Goal: Check status: Check status

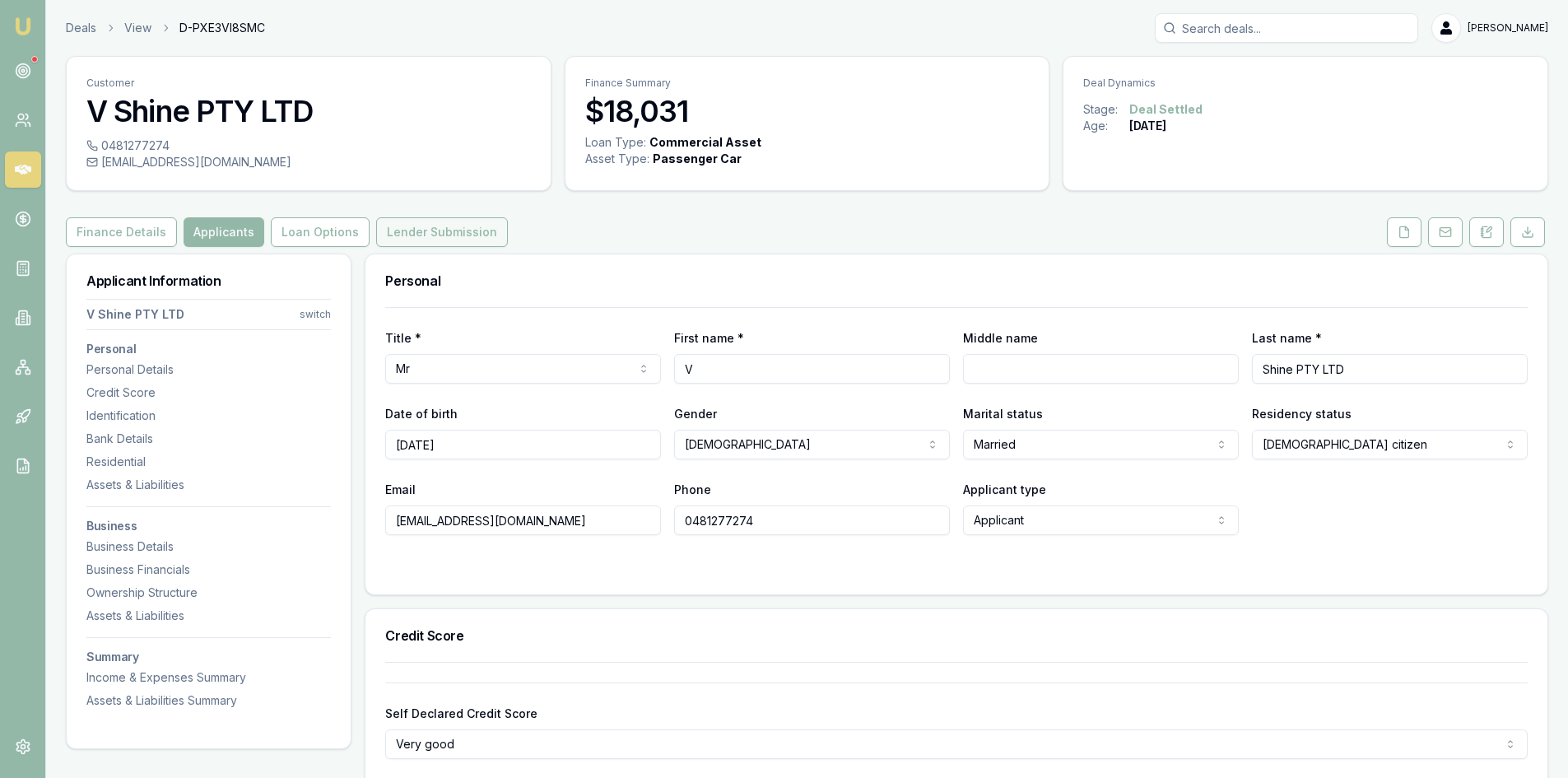
click at [422, 234] on button "Lender Submission" at bounding box center [443, 231] width 132 height 29
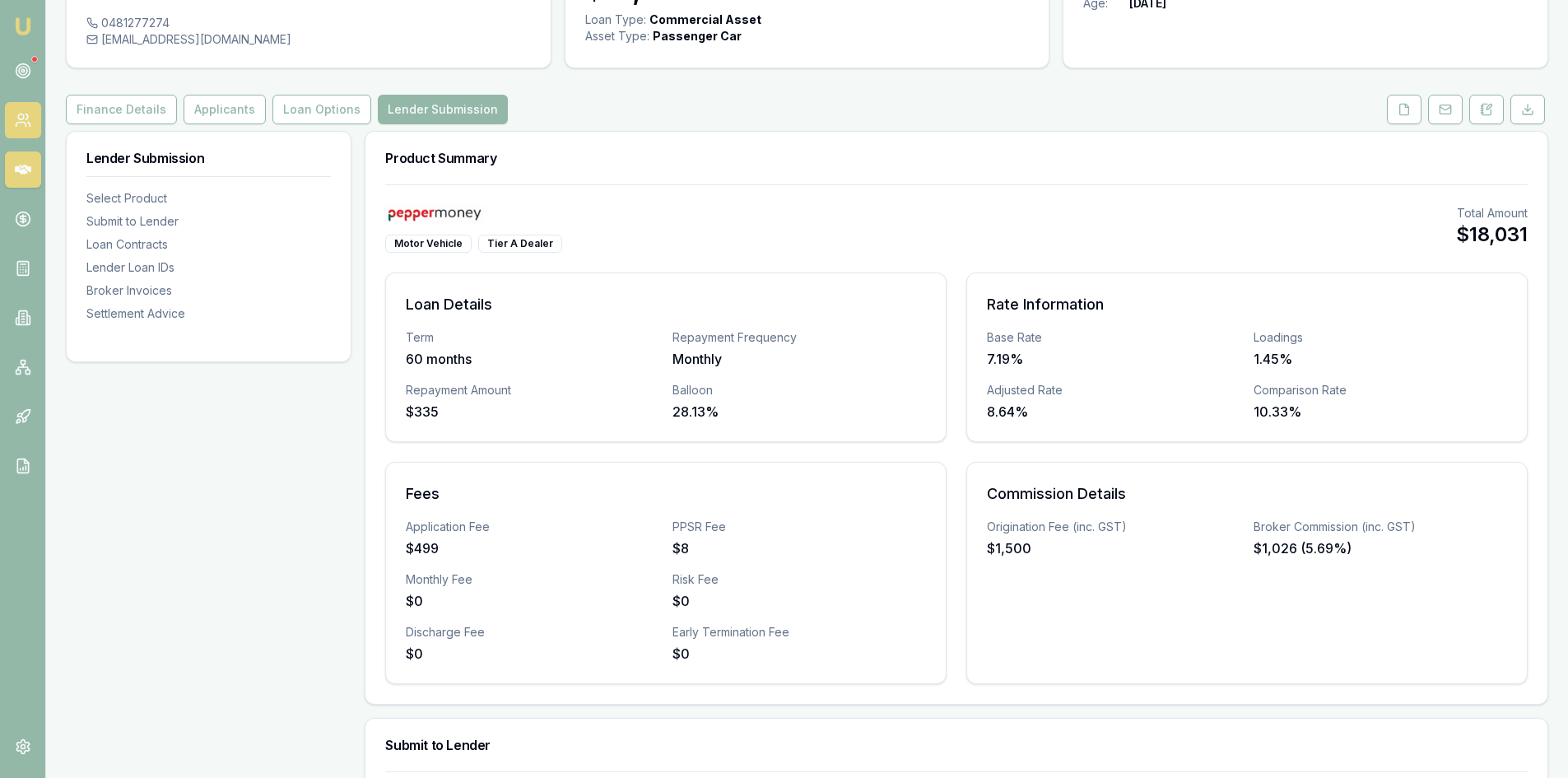
scroll to position [83, 0]
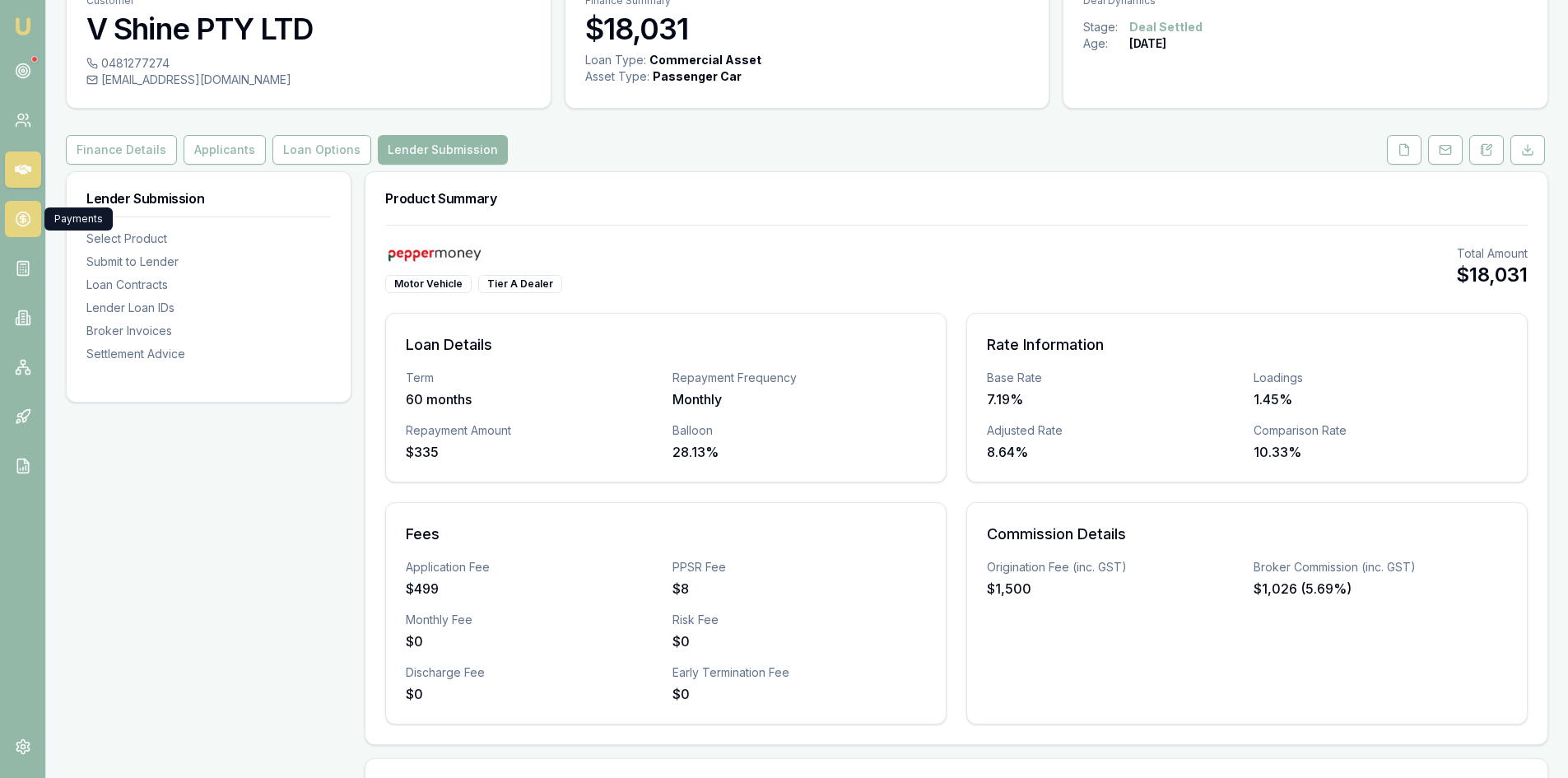
click at [21, 205] on link at bounding box center [23, 219] width 36 height 36
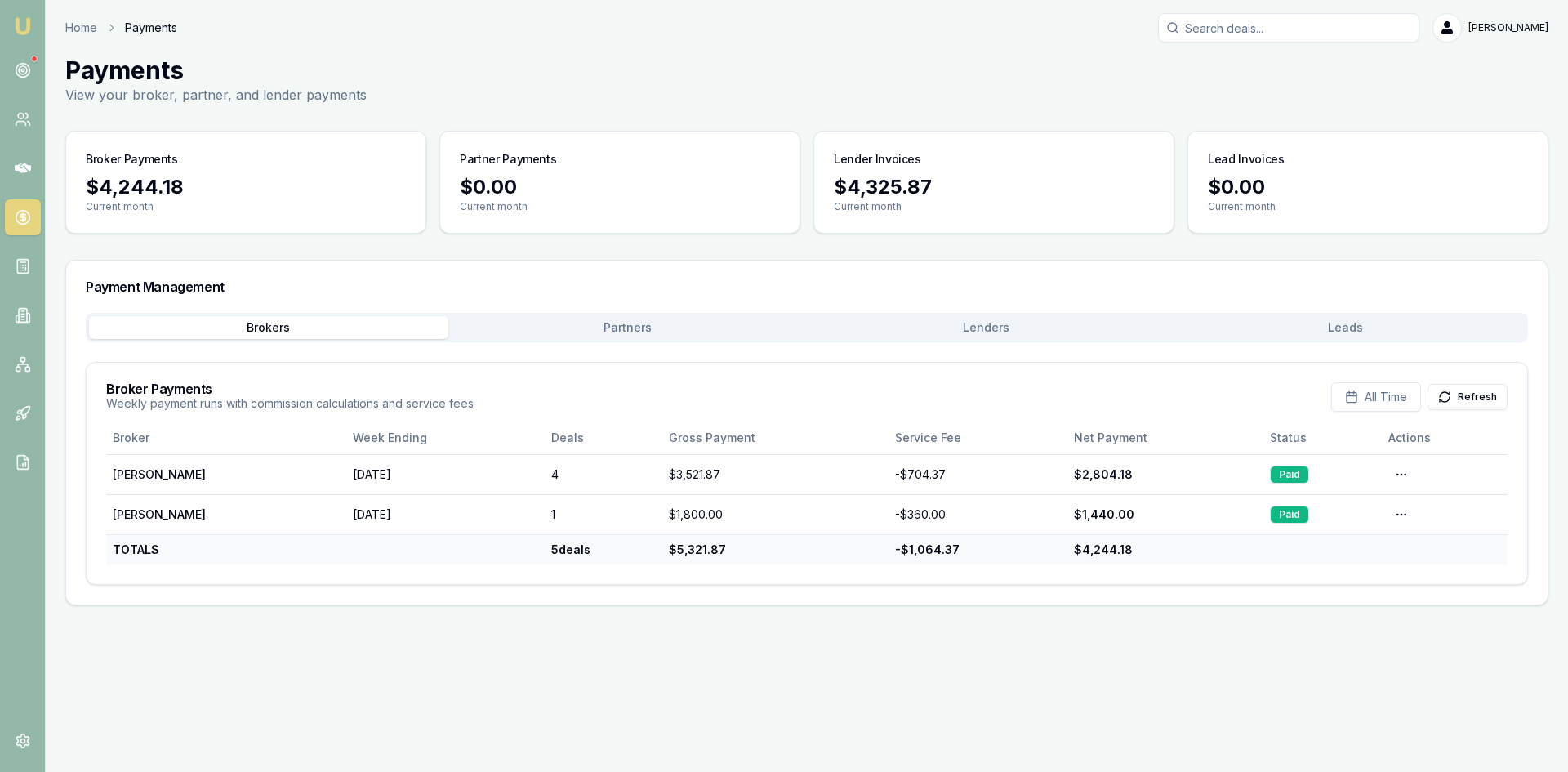
click at [632, 330] on button "Partners" at bounding box center [628, 328] width 359 height 23
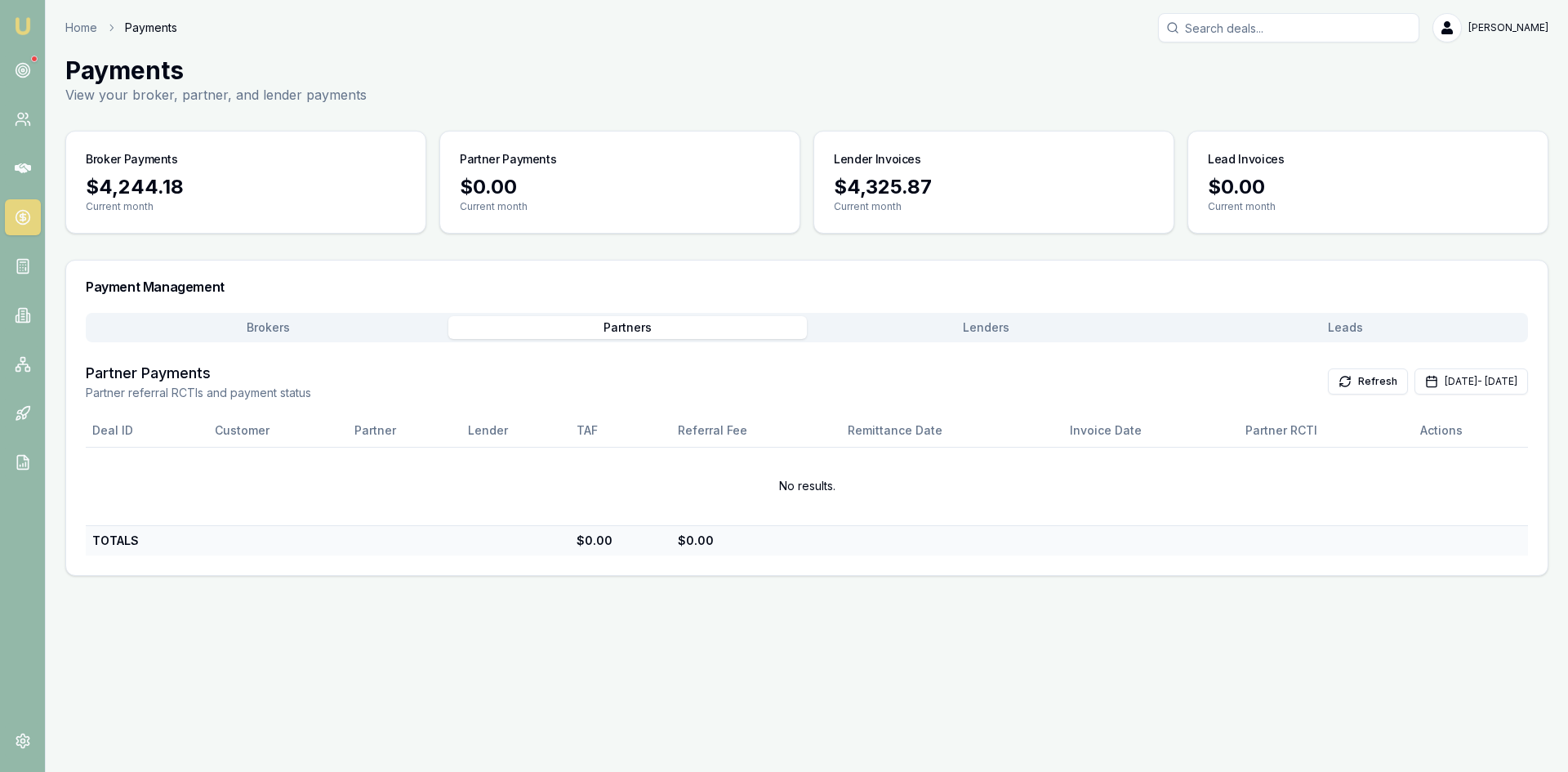
click at [980, 335] on button "Lenders" at bounding box center [987, 328] width 359 height 23
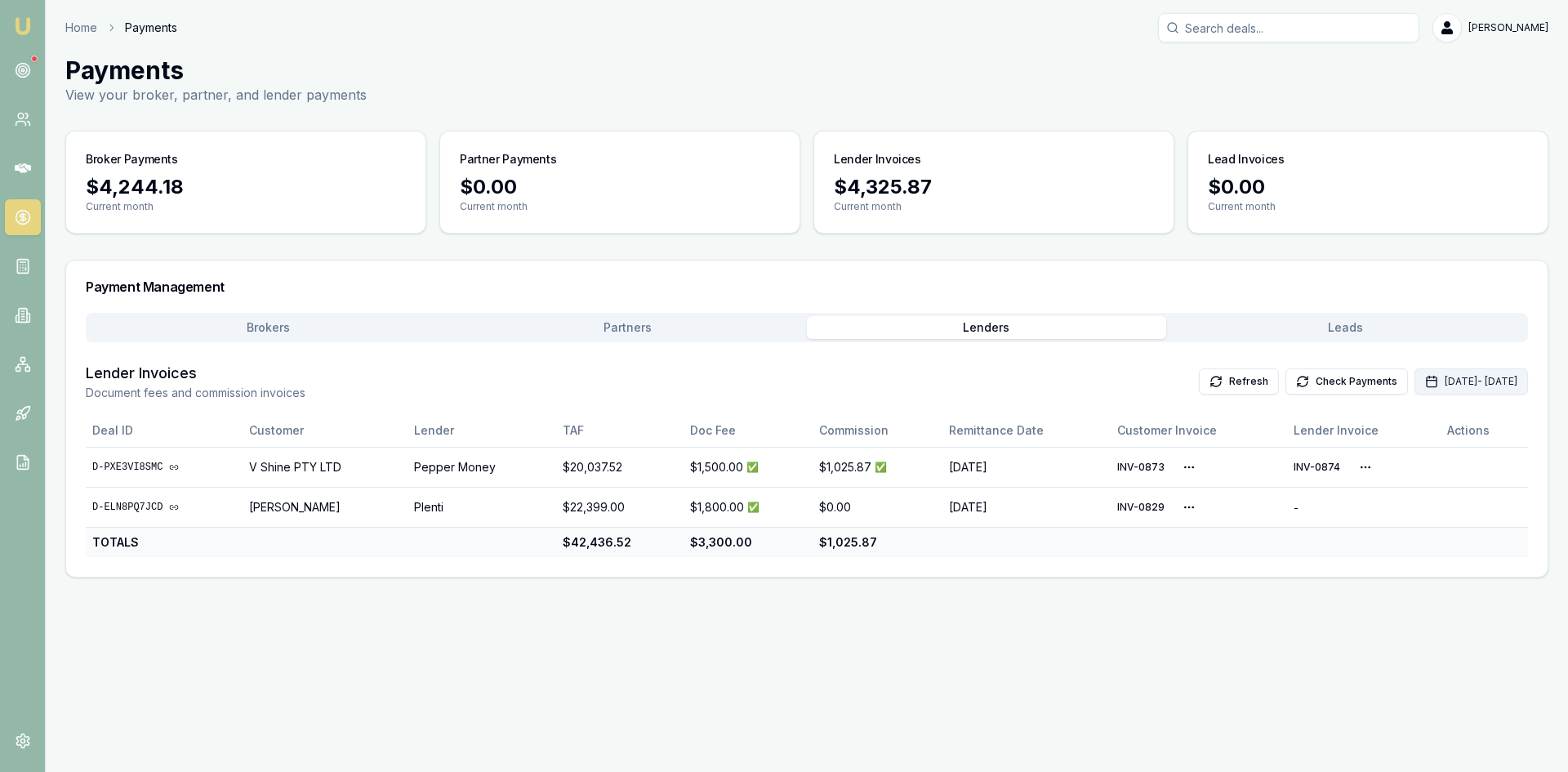
click at [1415, 383] on button "Oct 01, 2025 - Oct 31, 2025" at bounding box center [1471, 382] width 113 height 27
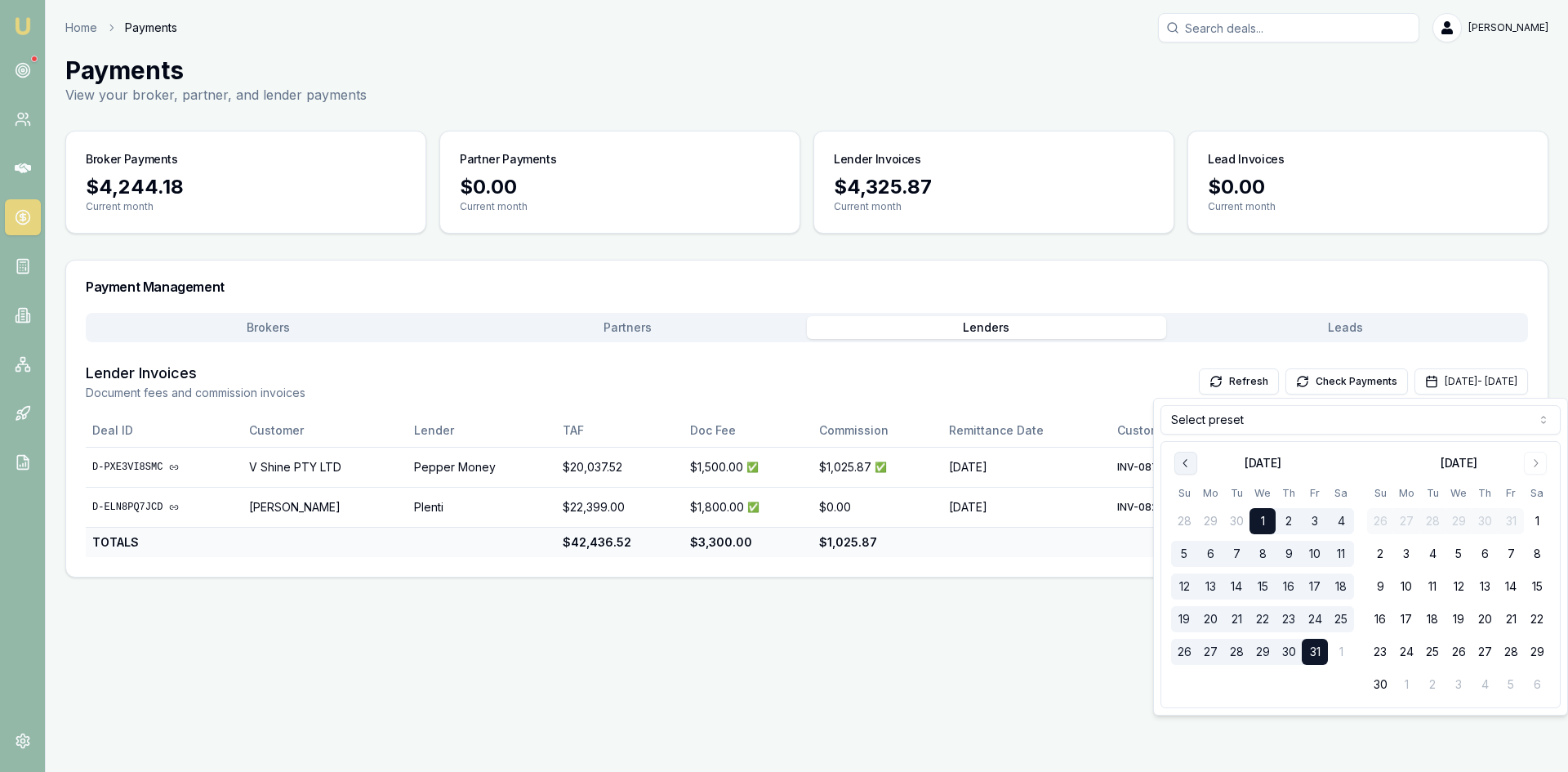
click at [1179, 456] on button "Go to previous month" at bounding box center [1186, 463] width 23 height 23
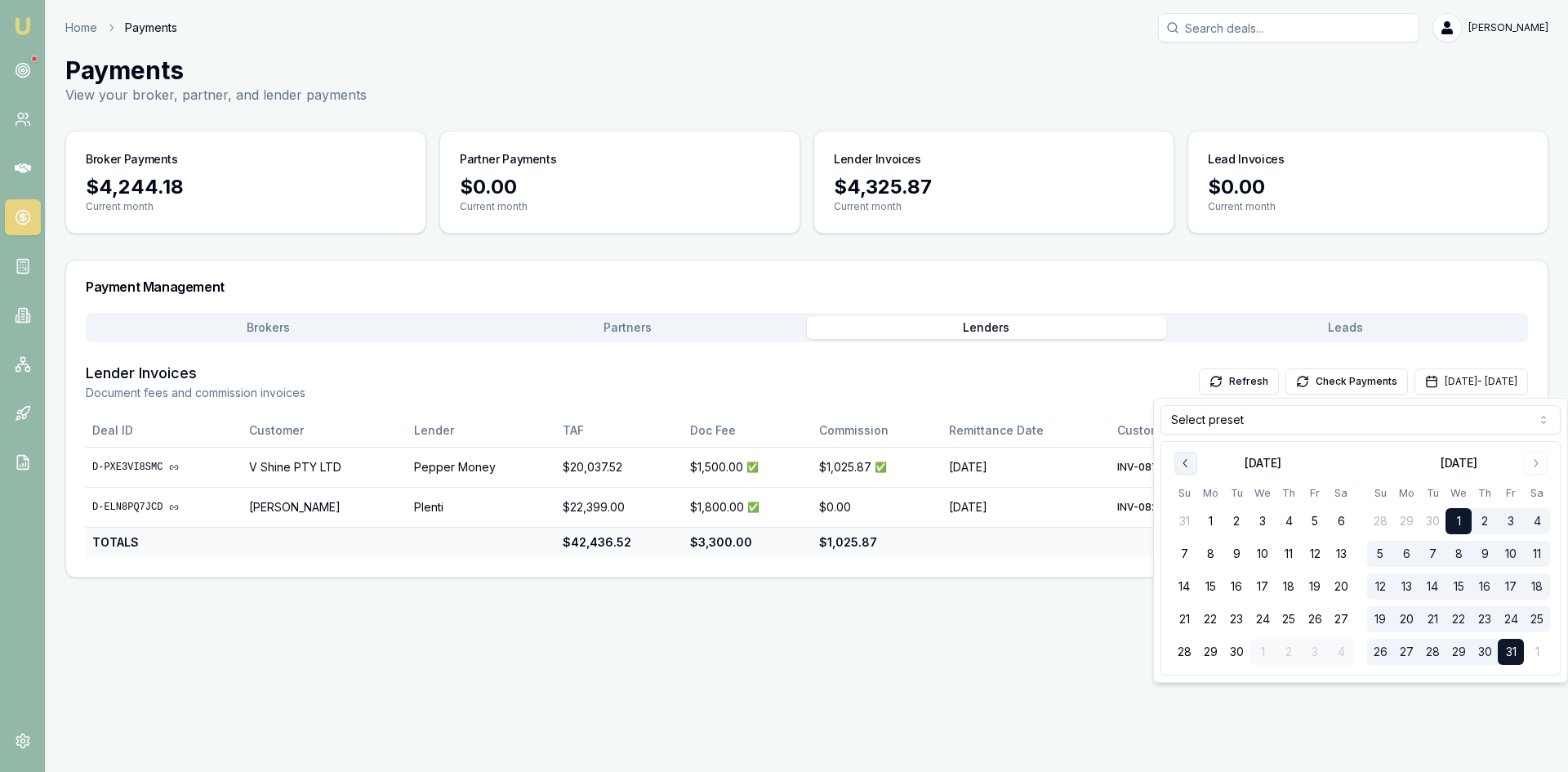
click at [1179, 456] on button "Go to previous month" at bounding box center [1186, 463] width 23 height 23
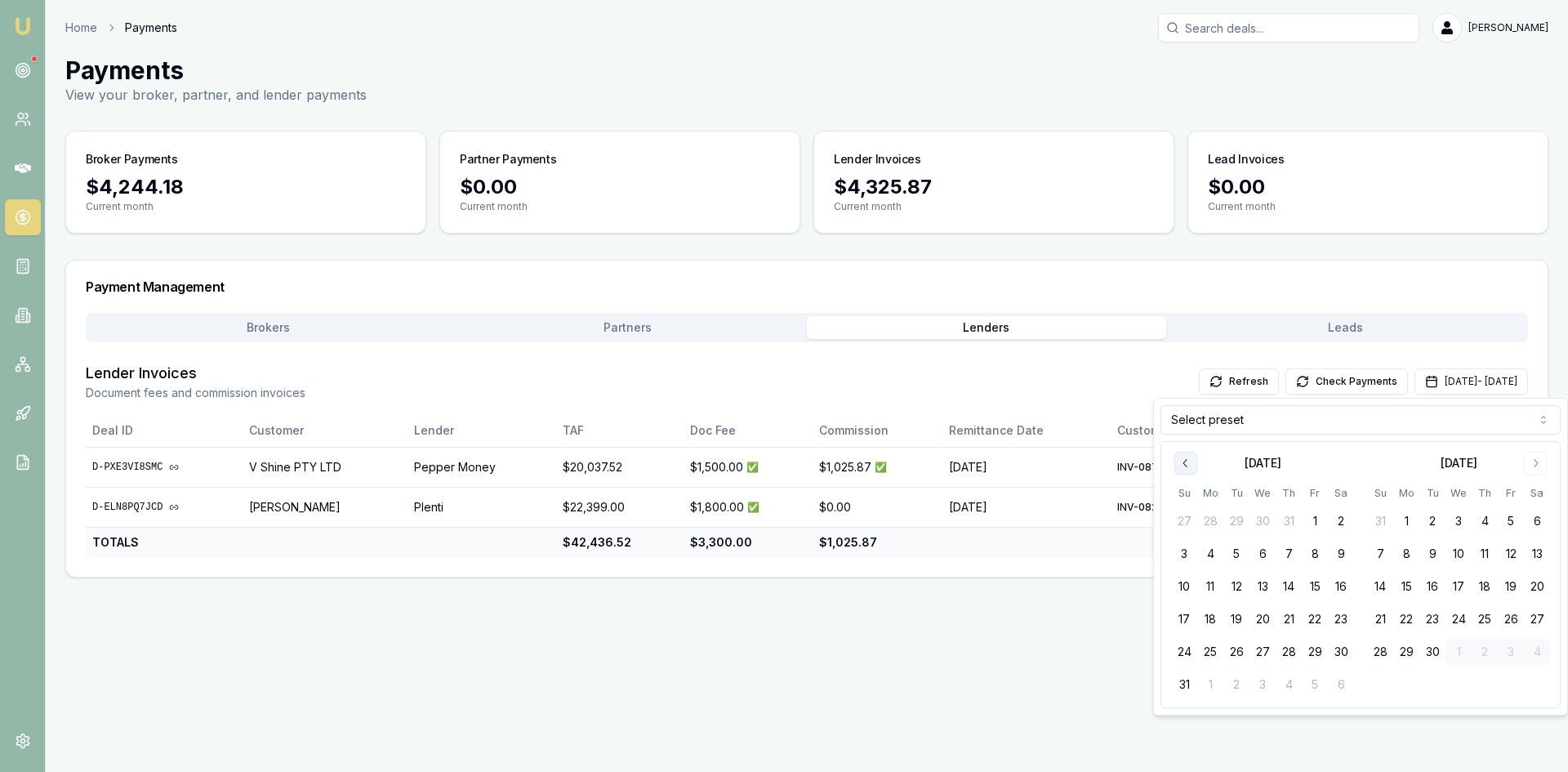
click at [1180, 467] on icon "Go to previous month" at bounding box center [1186, 463] width 13 height 13
click at [1235, 518] on button "1" at bounding box center [1237, 521] width 27 height 27
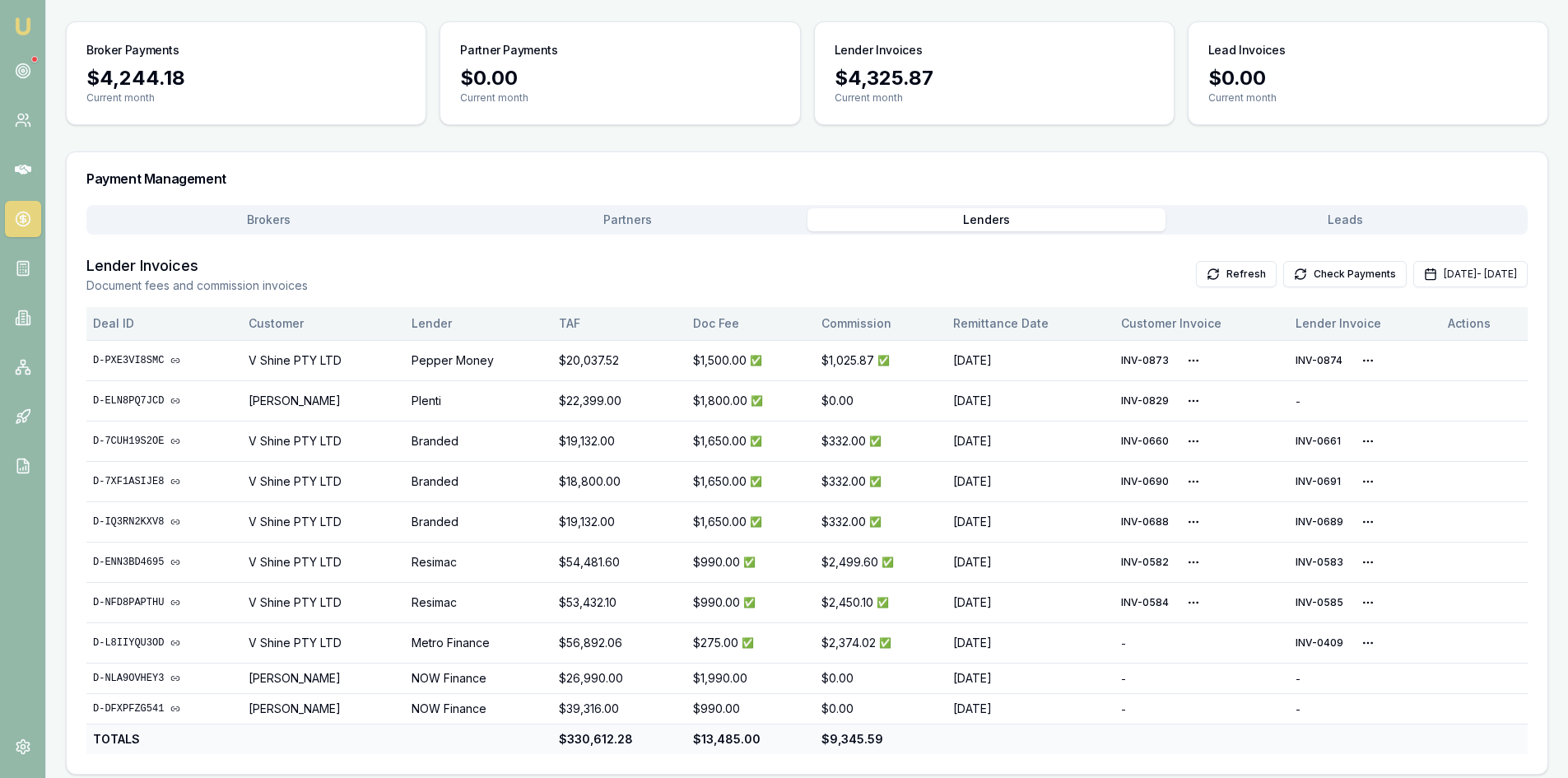
scroll to position [120, 0]
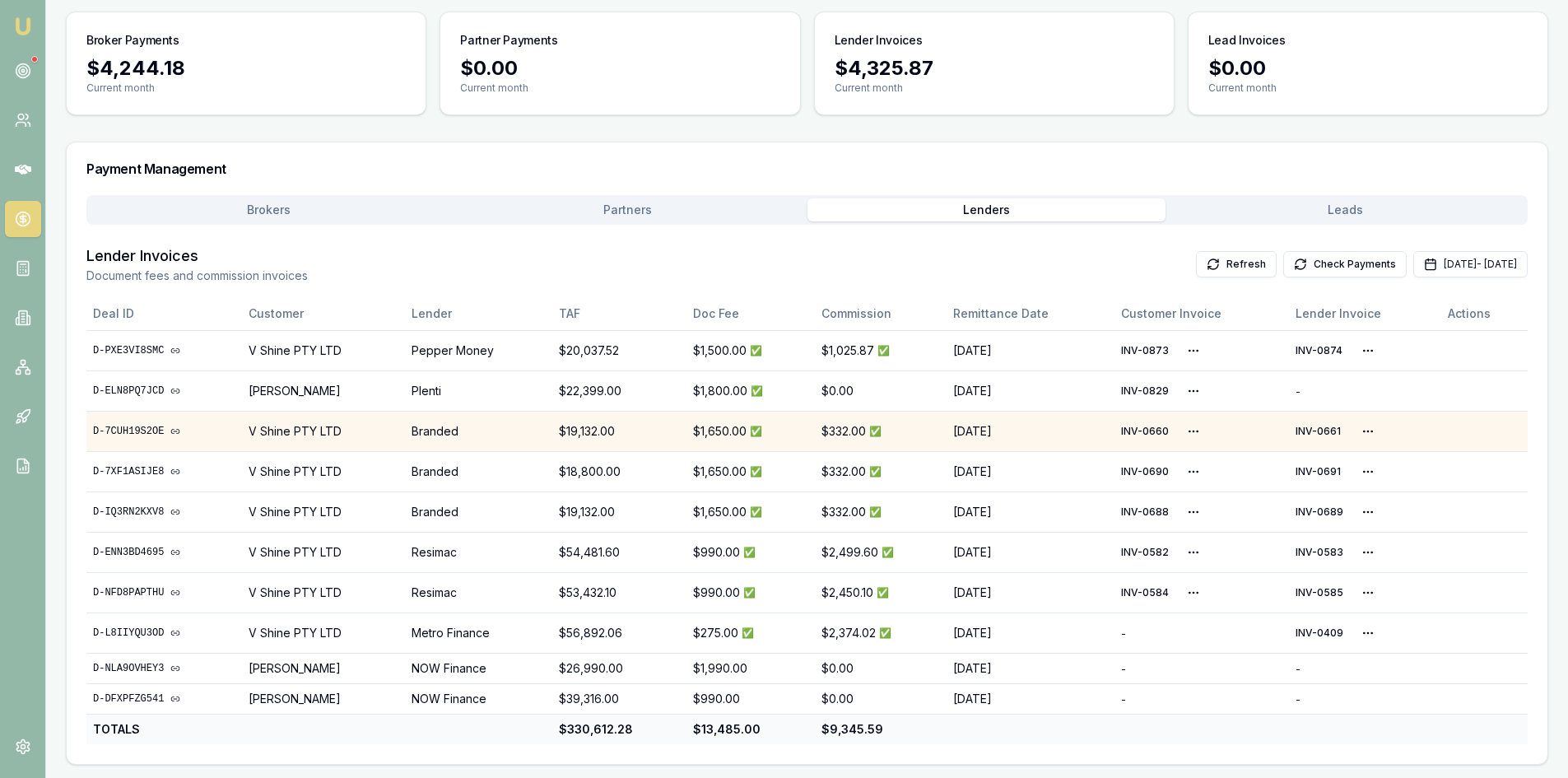
click at [878, 431] on div "$332.00 ✅" at bounding box center [881, 432] width 119 height 17
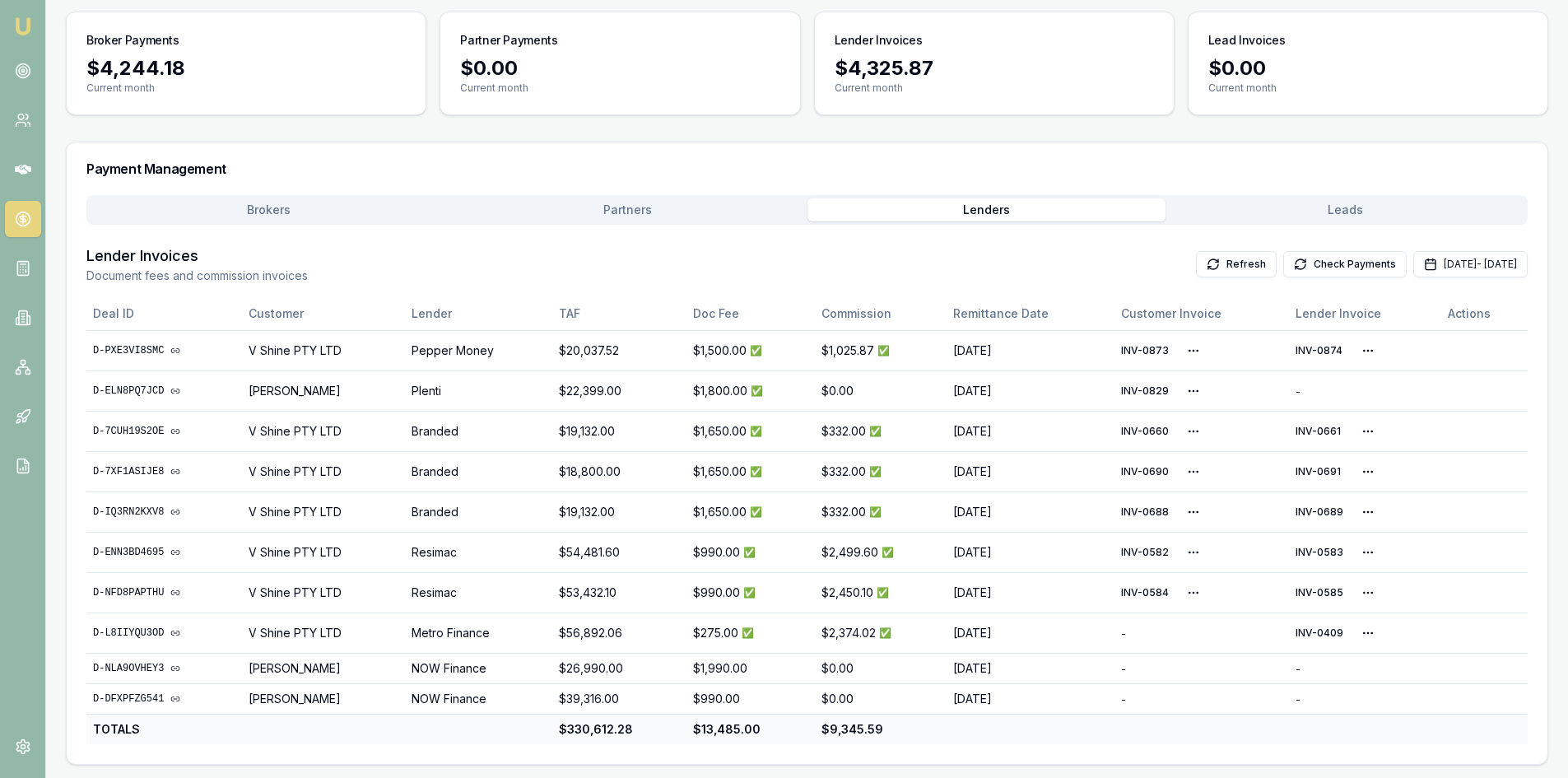
click at [1283, 259] on button "Check Payments" at bounding box center [1345, 265] width 124 height 27
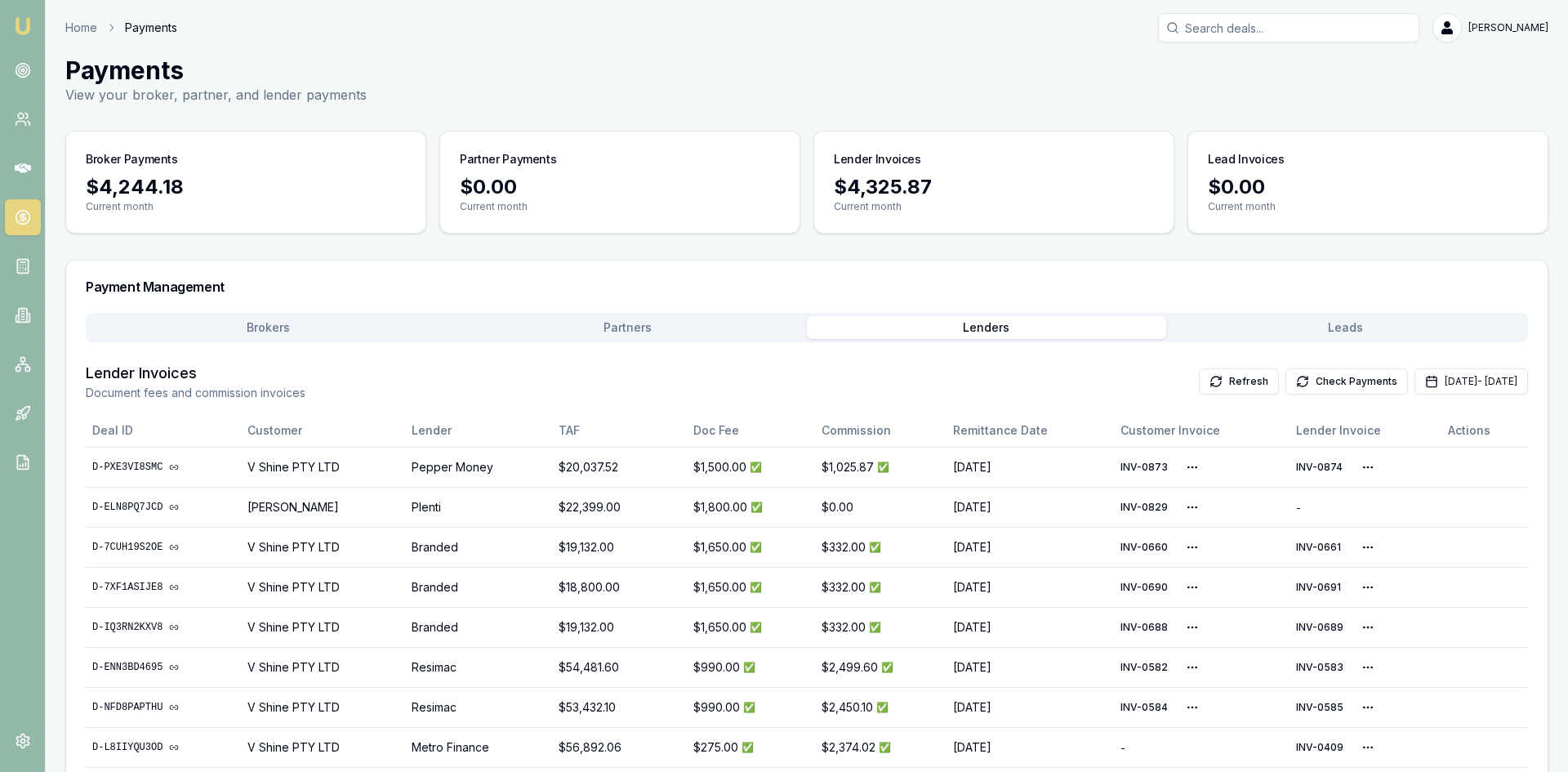
click at [1286, 215] on main "Payments View your broker, partner, and lender payments Broker Payments $4,244.…" at bounding box center [807, 466] width 1522 height 823
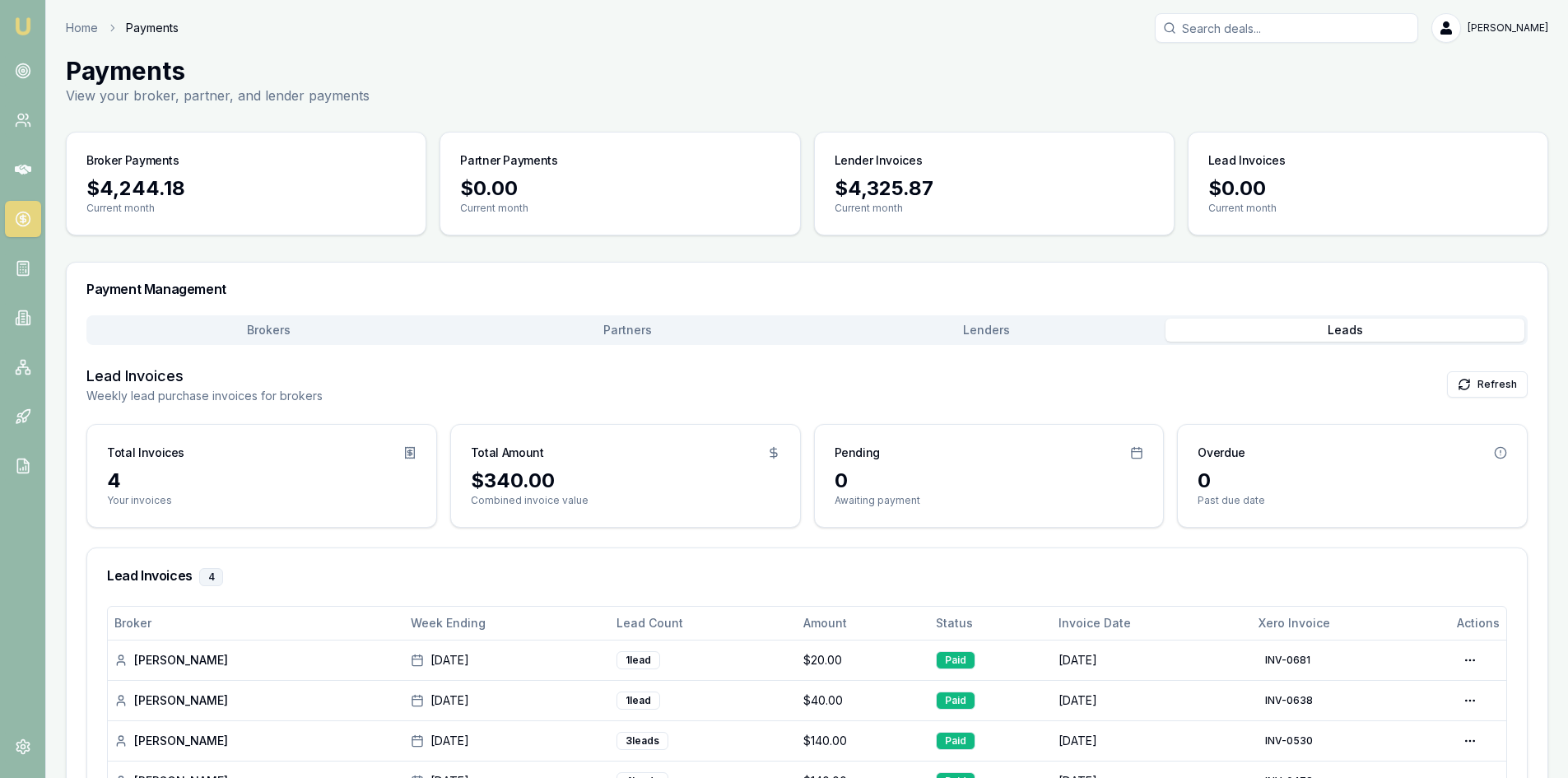
click at [642, 341] on div "Brokers Partners Lenders Leads" at bounding box center [807, 330] width 1441 height 29
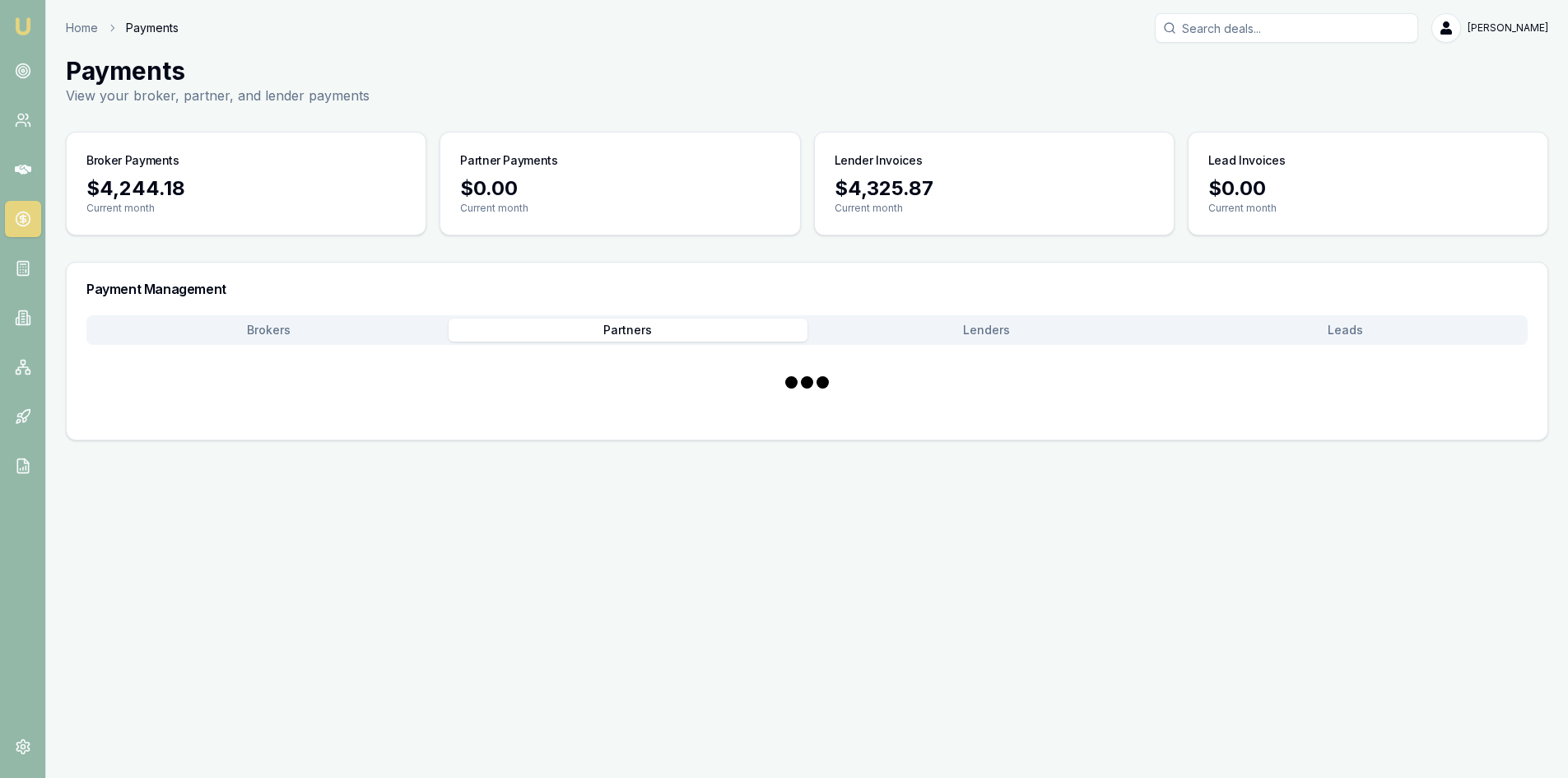
click at [640, 334] on button "Partners" at bounding box center [628, 331] width 359 height 23
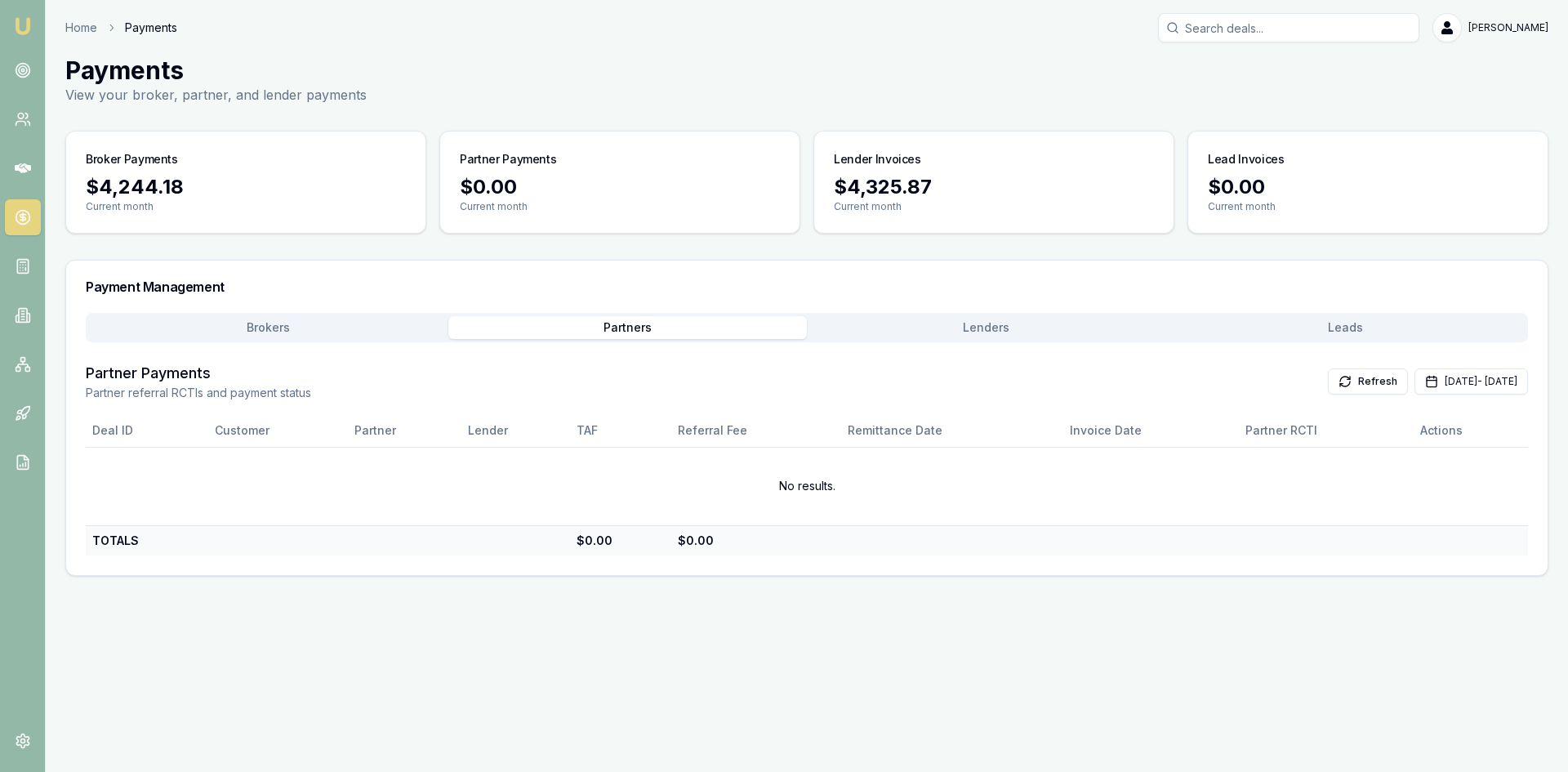
click at [990, 316] on button "Lenders" at bounding box center [987, 328] width 359 height 23
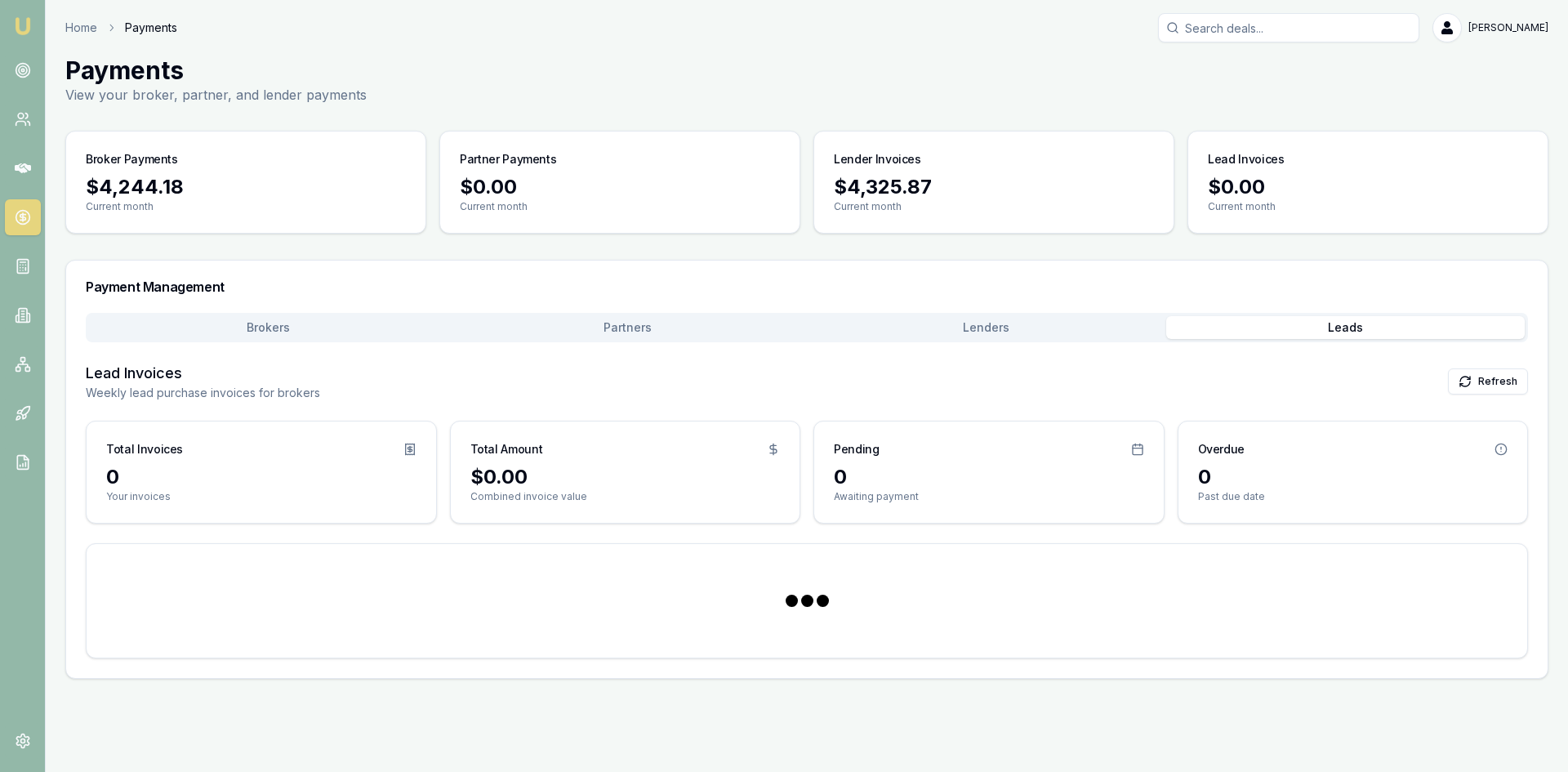
click at [1319, 325] on button "Leads" at bounding box center [1346, 328] width 359 height 23
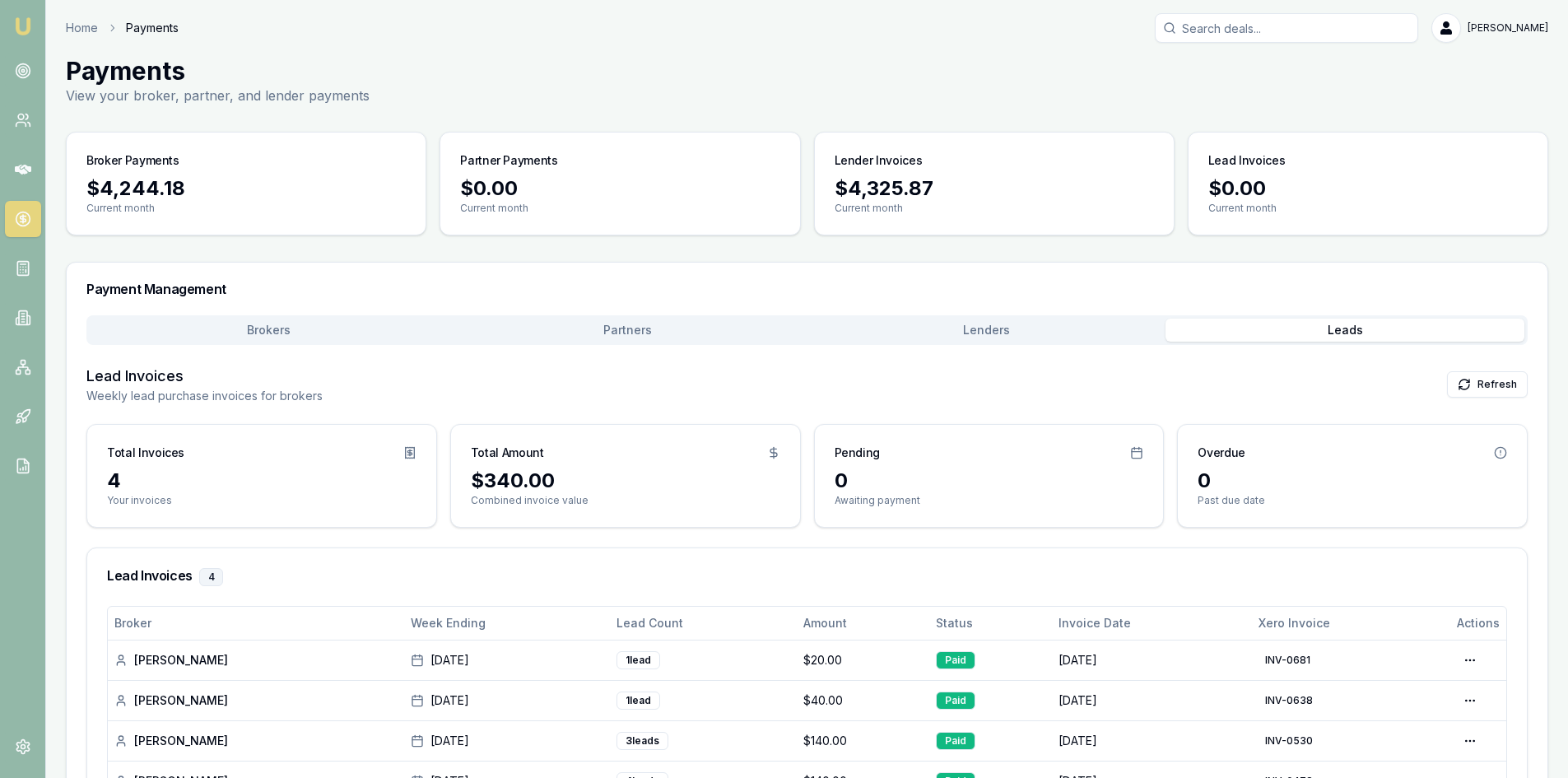
click at [302, 334] on button "Brokers" at bounding box center [269, 331] width 359 height 23
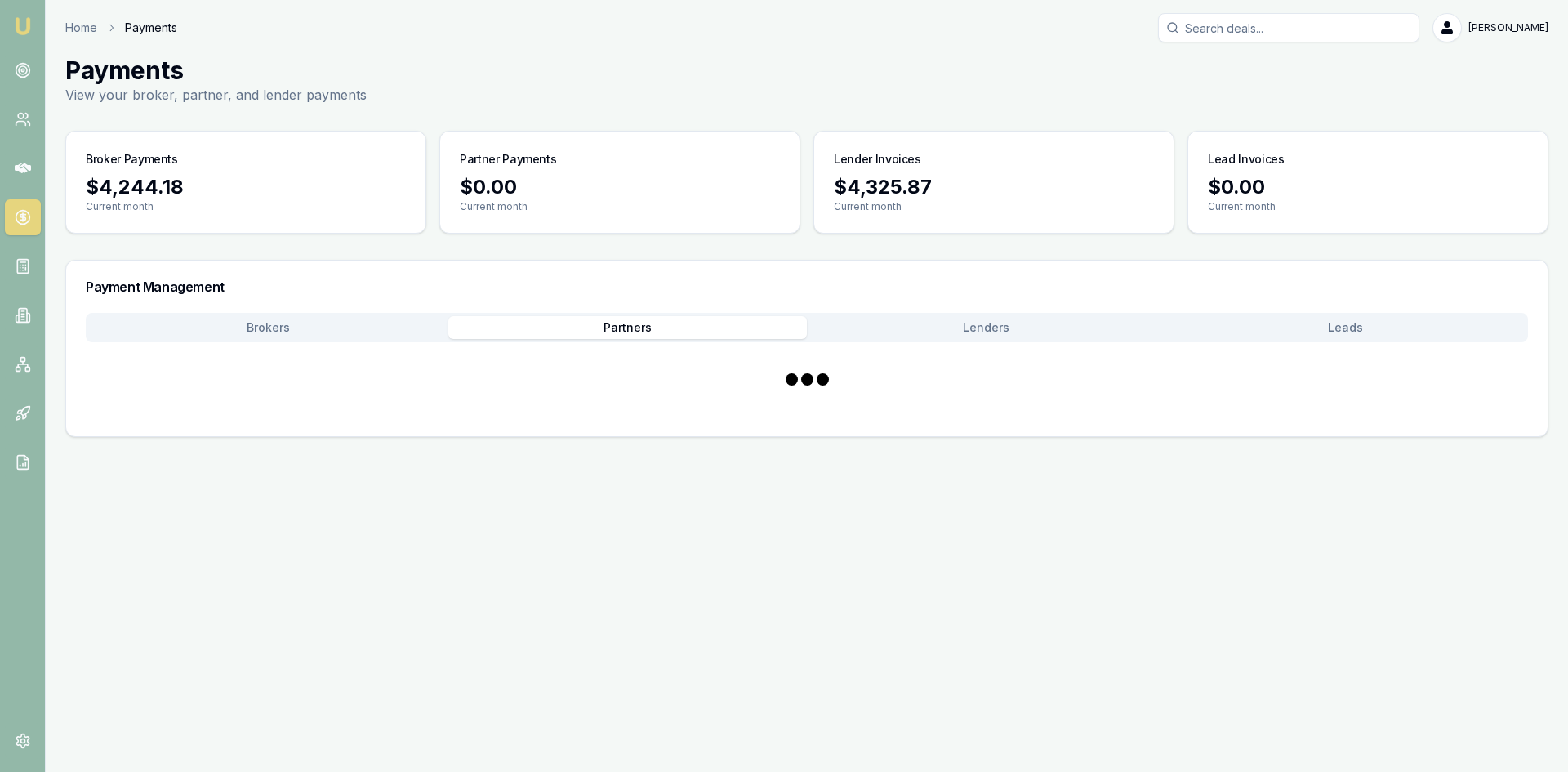
click at [601, 326] on button "Partners" at bounding box center [628, 328] width 359 height 23
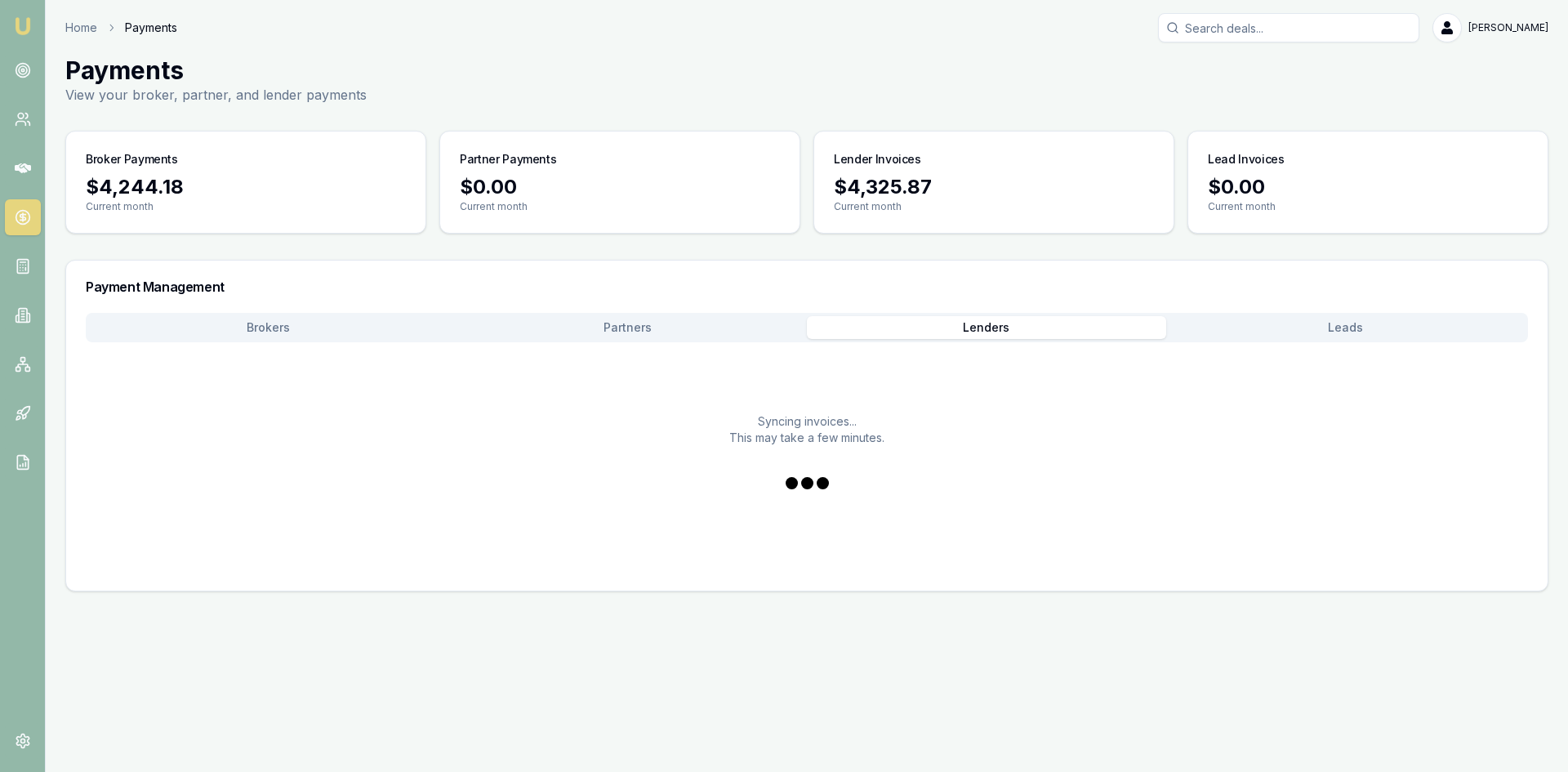
click at [953, 323] on button "Lenders" at bounding box center [987, 328] width 359 height 23
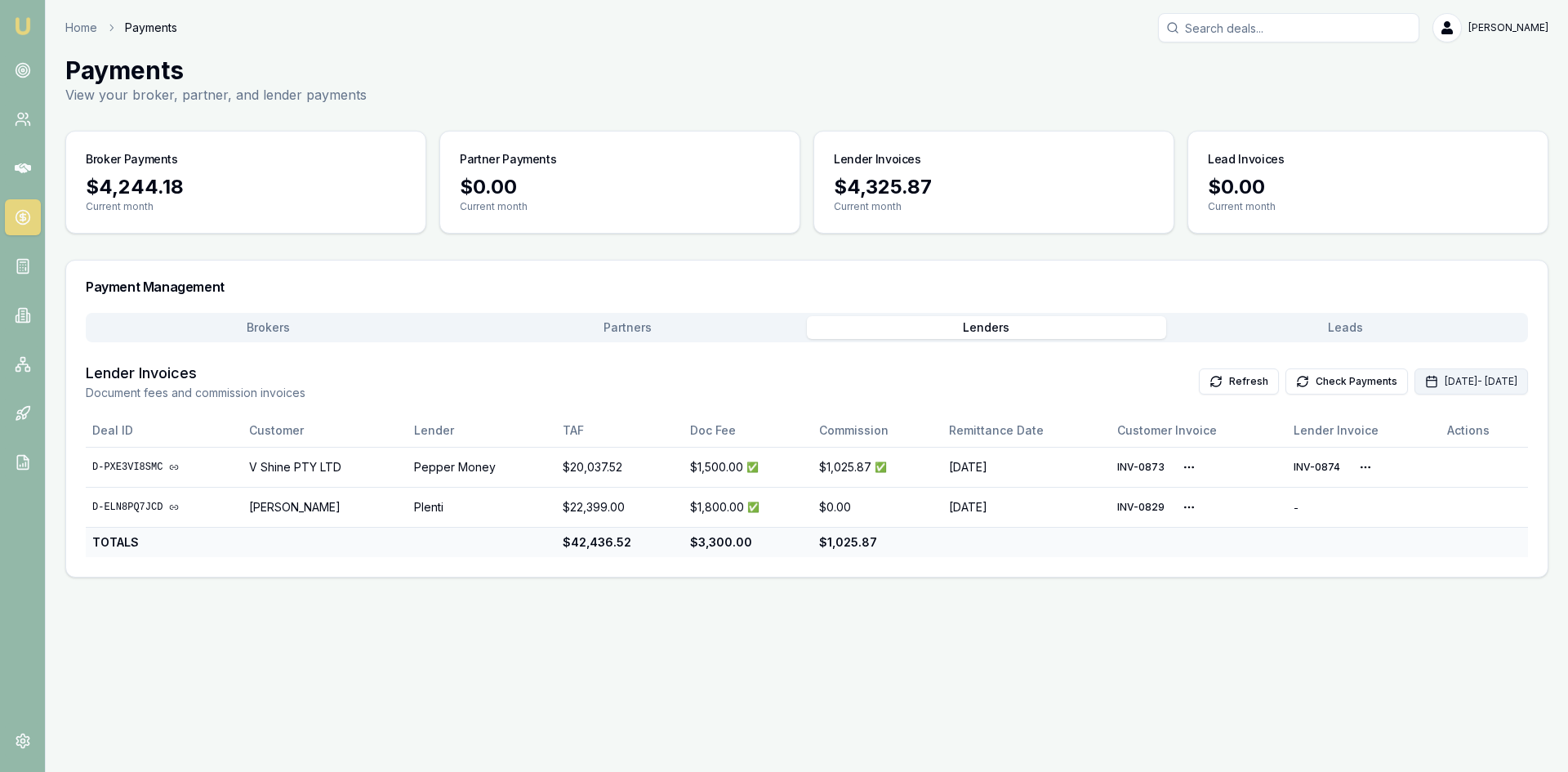
click at [1430, 389] on button "Oct 01, 2025 - Oct 31, 2025" at bounding box center [1471, 382] width 113 height 27
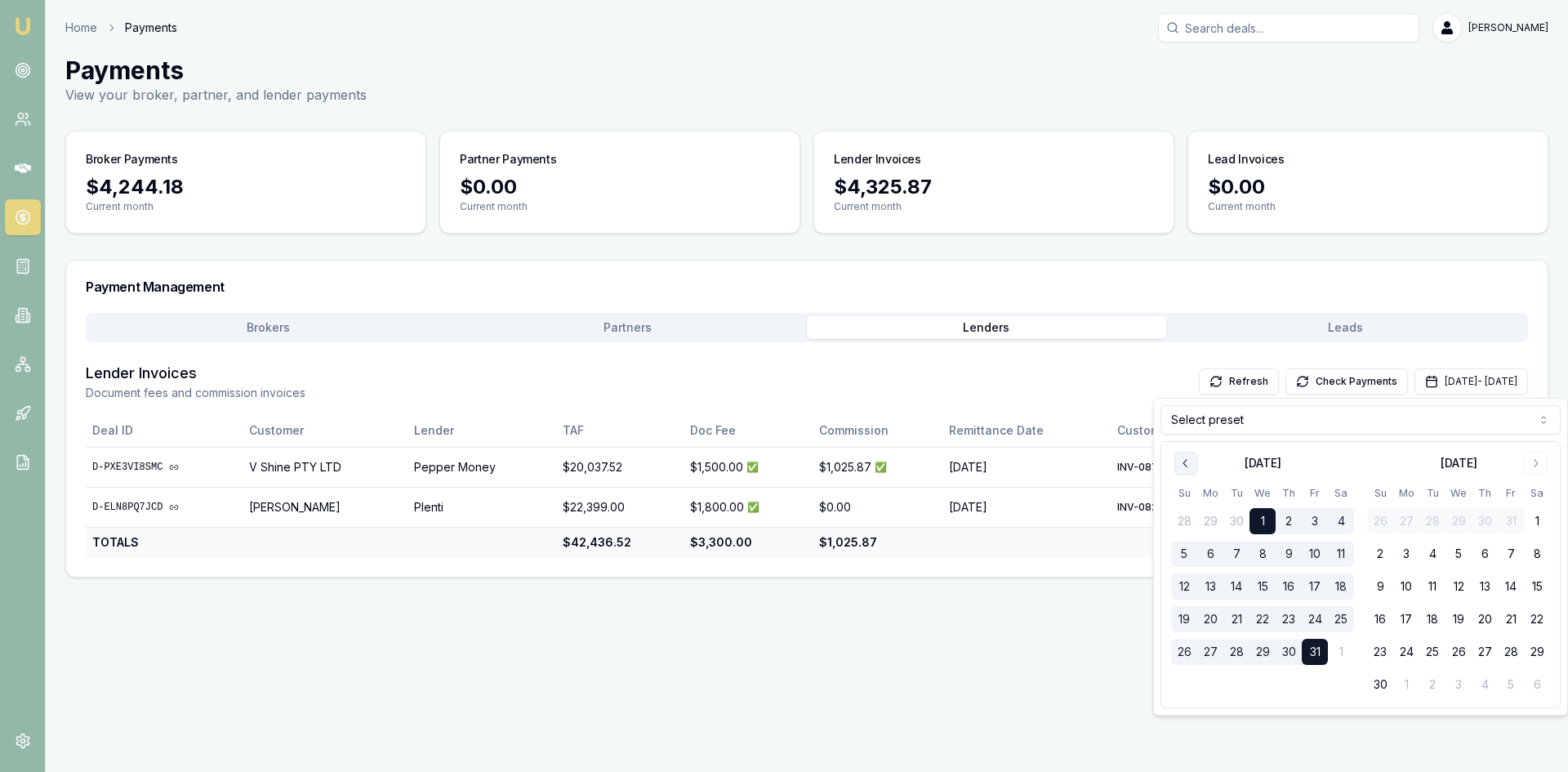
click at [1185, 467] on icon "Go to previous month" at bounding box center [1186, 463] width 13 height 13
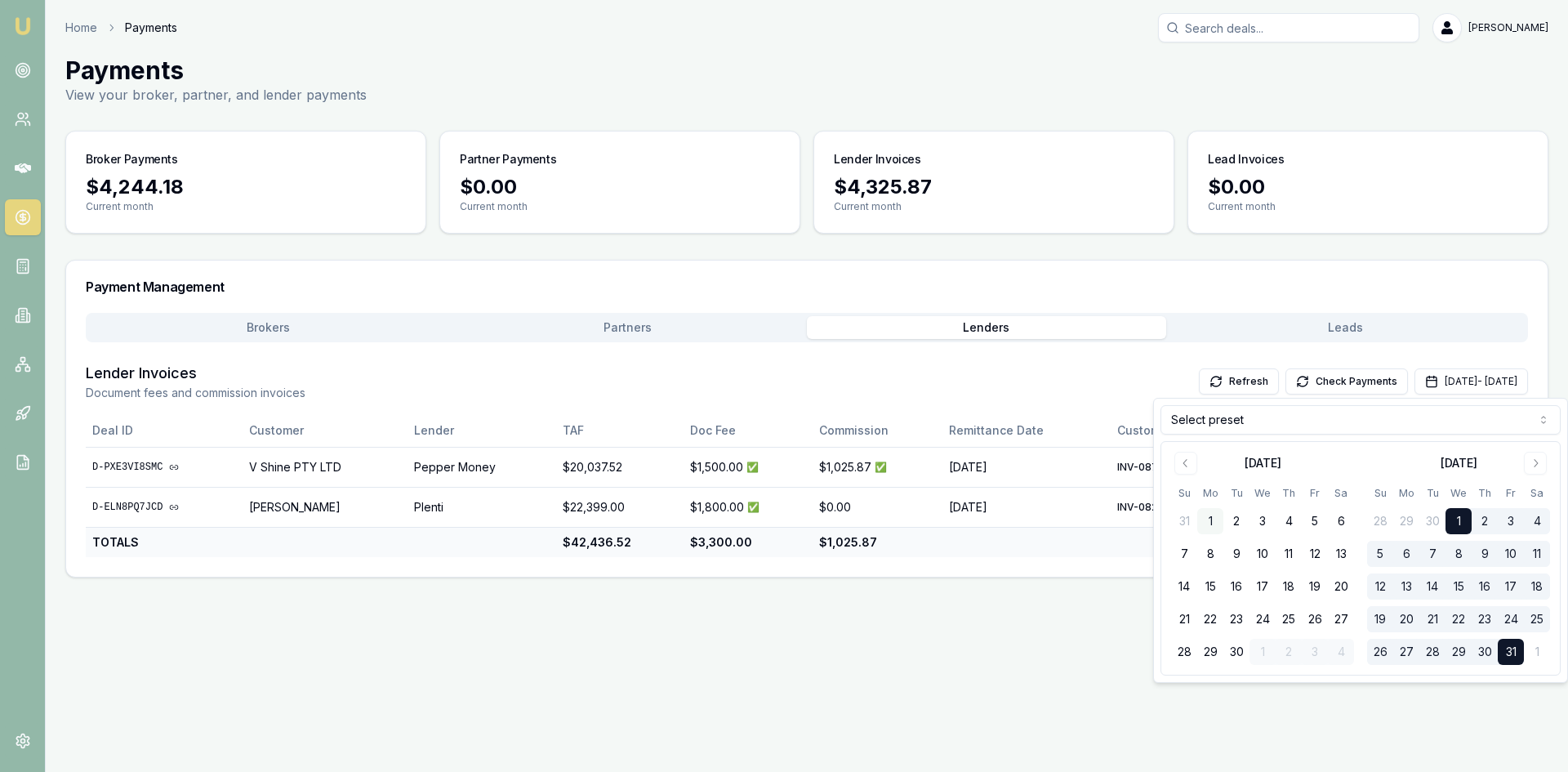
click at [1218, 519] on button "1" at bounding box center [1210, 521] width 27 height 27
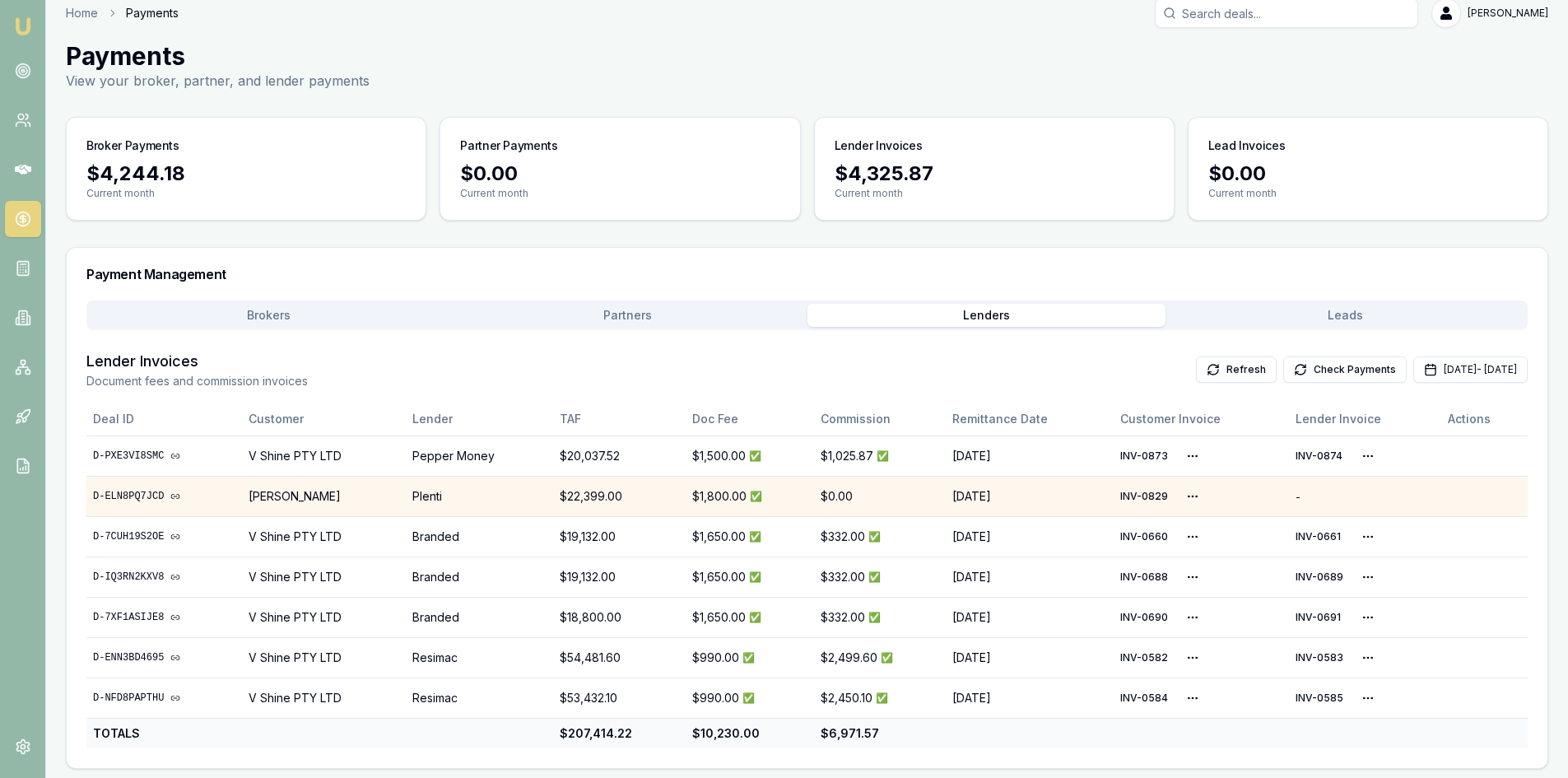
scroll to position [19, 0]
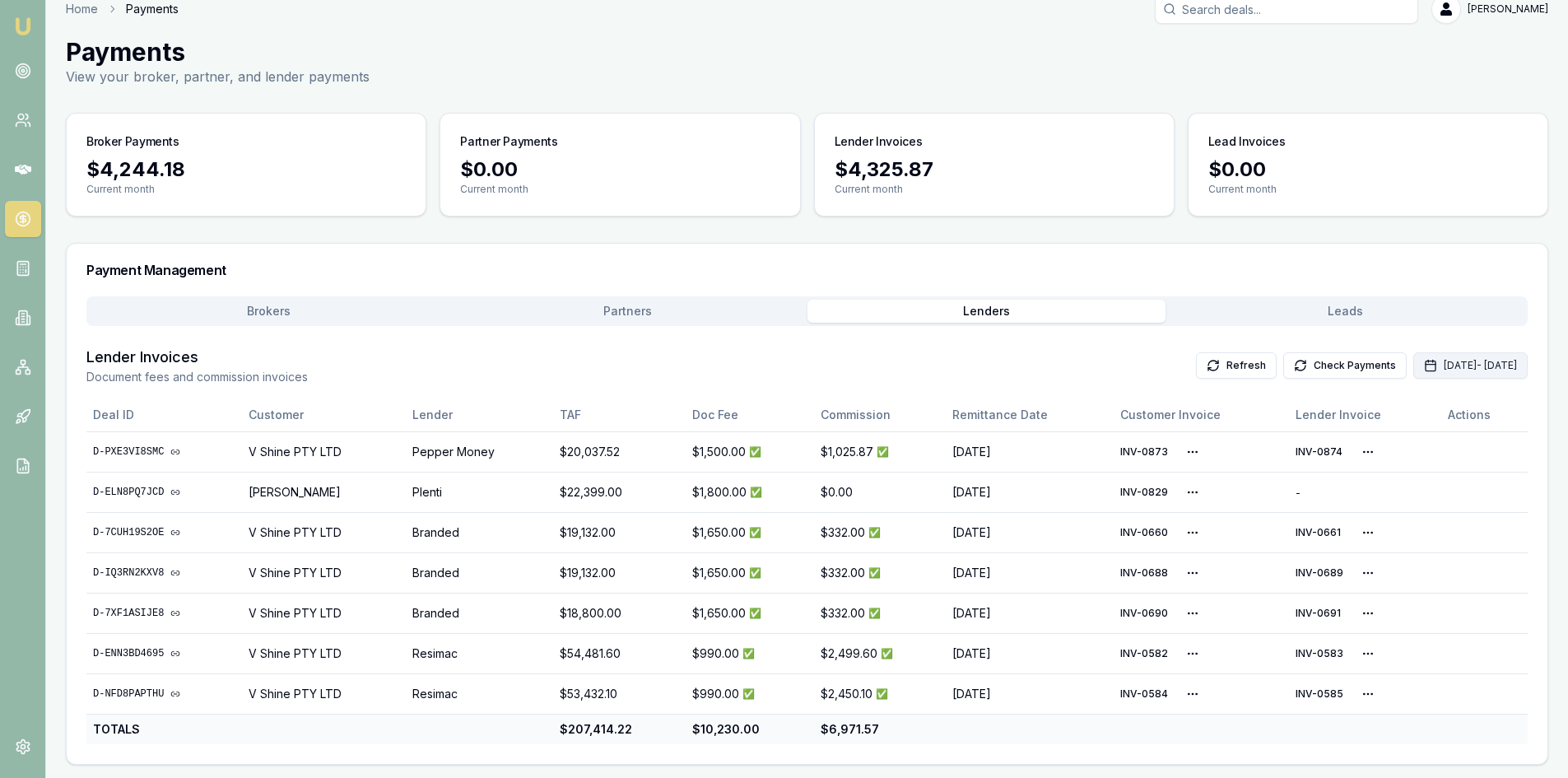
click at [1426, 363] on rect "button" at bounding box center [1431, 366] width 10 height 10
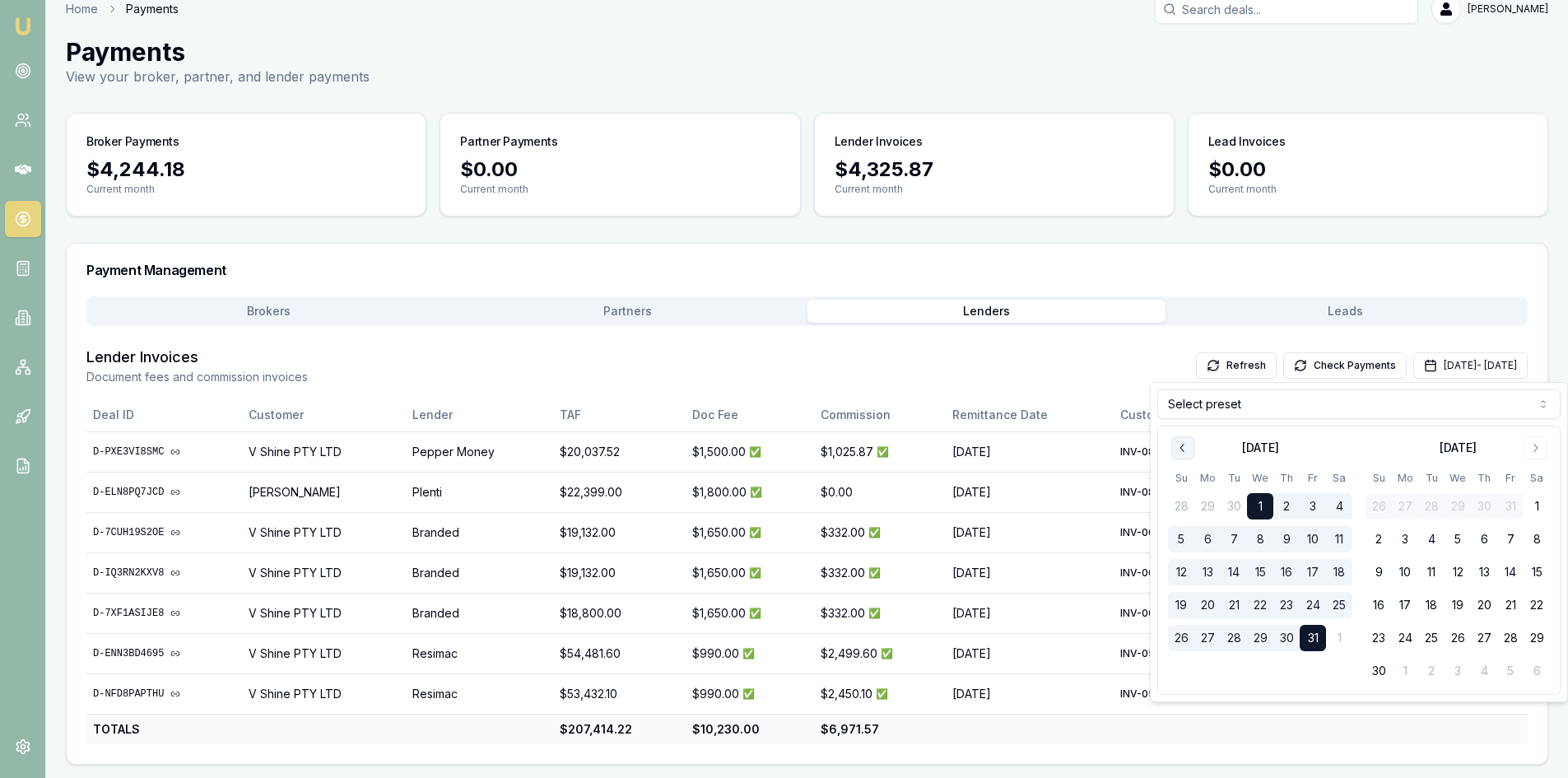
click at [1184, 442] on icon "Go to previous month" at bounding box center [1183, 447] width 13 height 13
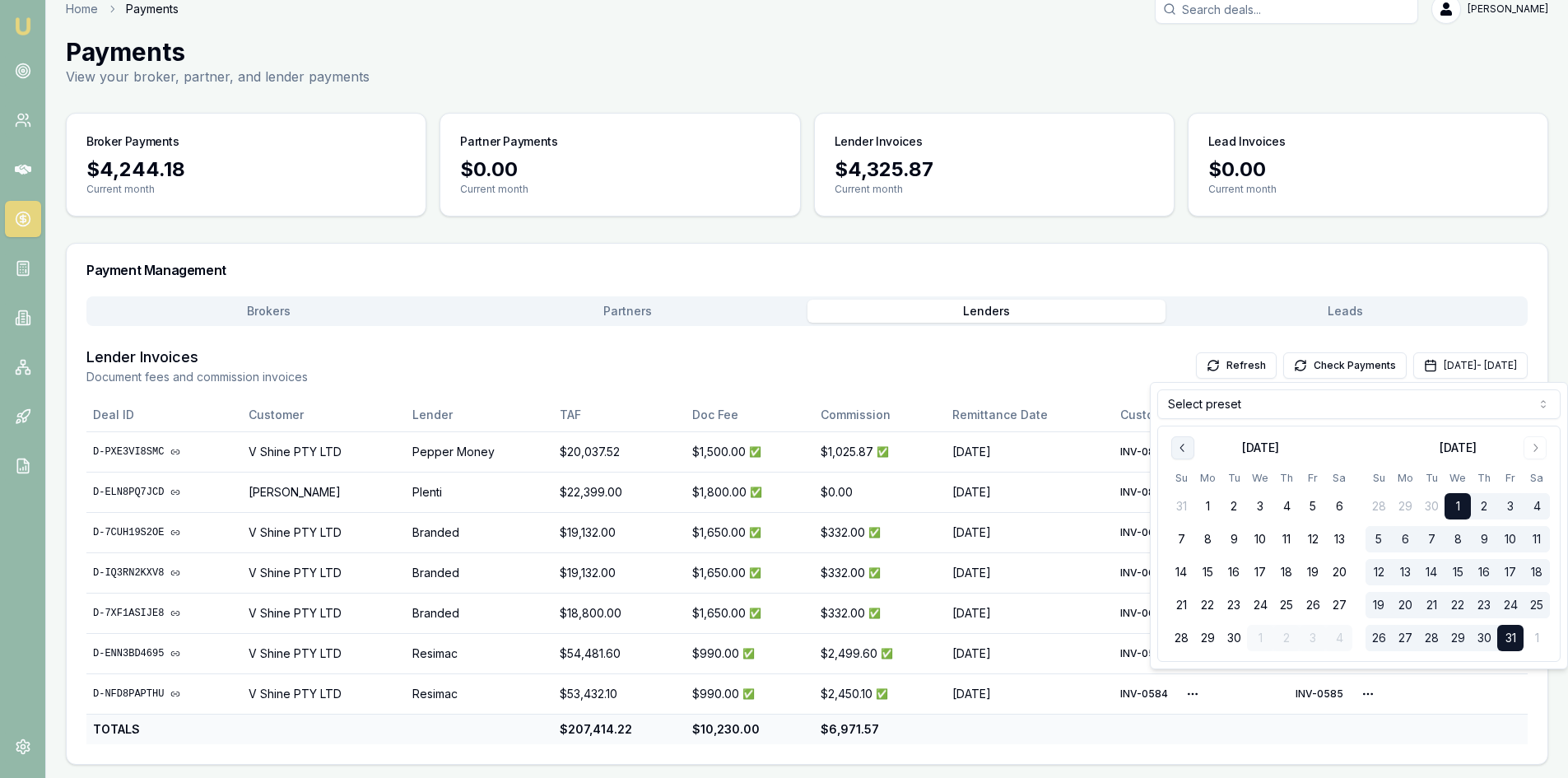
click at [1184, 442] on icon "Go to previous month" at bounding box center [1183, 447] width 13 height 13
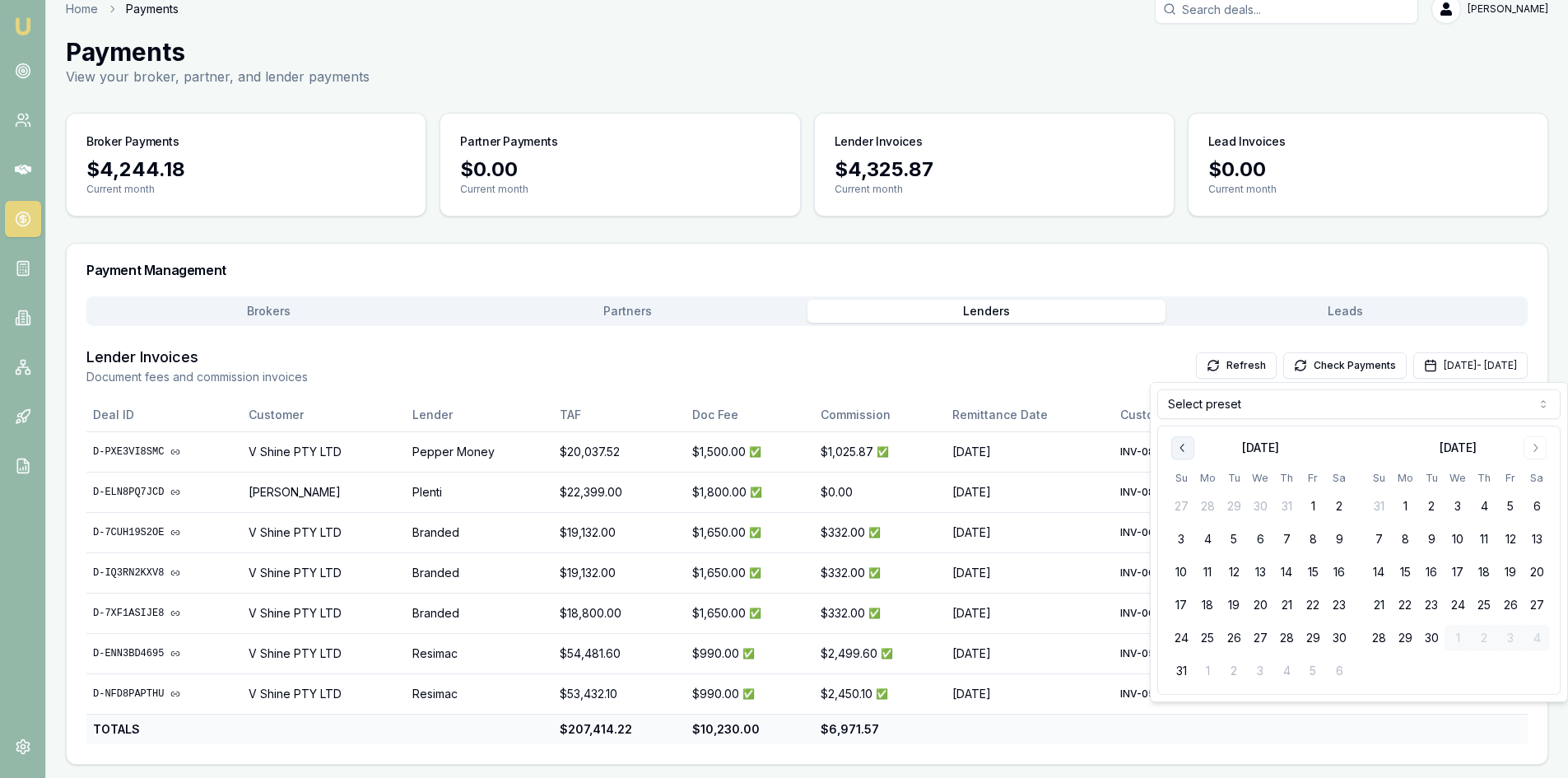
click at [1184, 442] on icon "Go to previous month" at bounding box center [1183, 447] width 13 height 13
click at [1175, 503] on button "1" at bounding box center [1181, 507] width 27 height 27
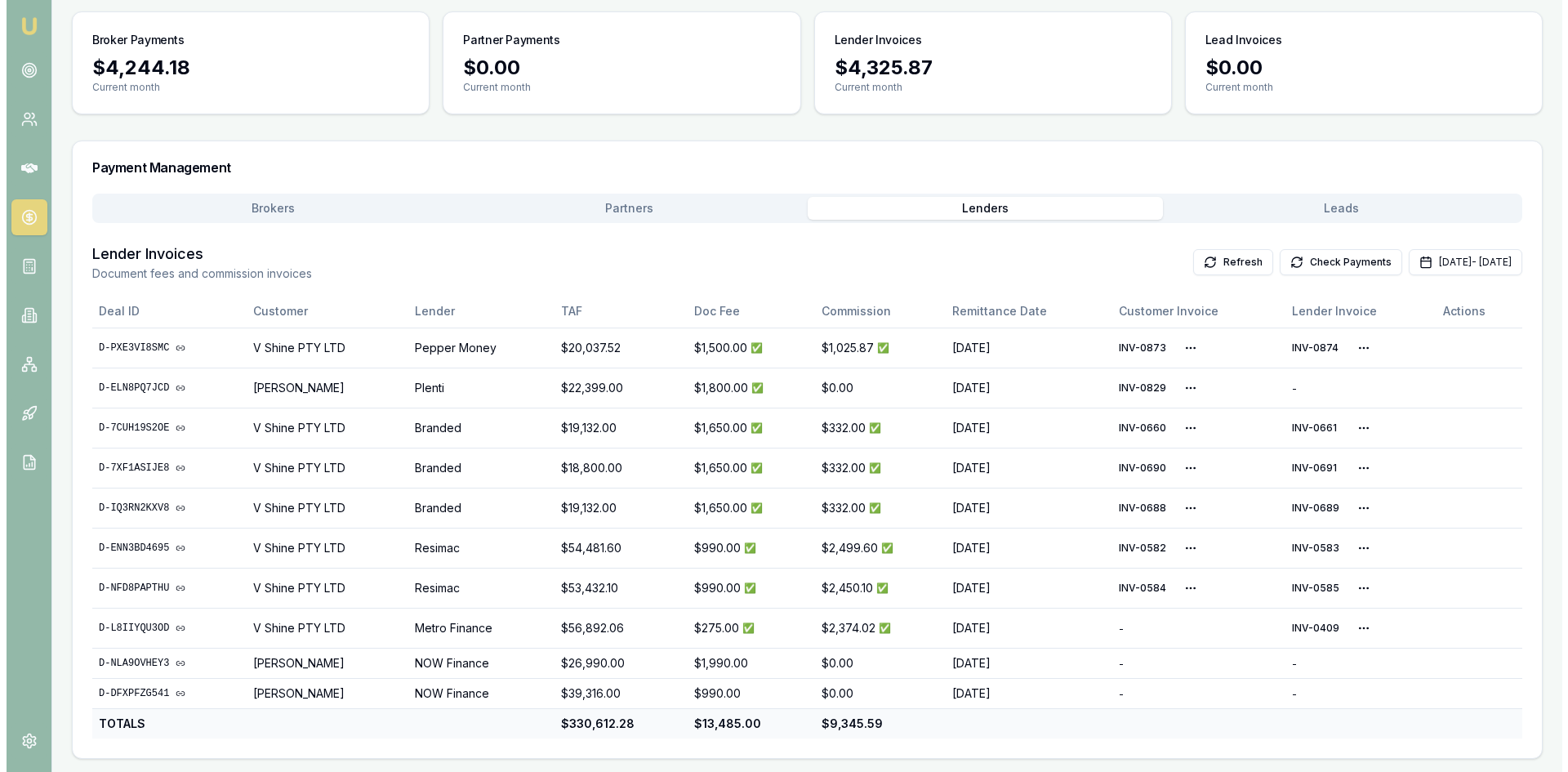
scroll to position [0, 0]
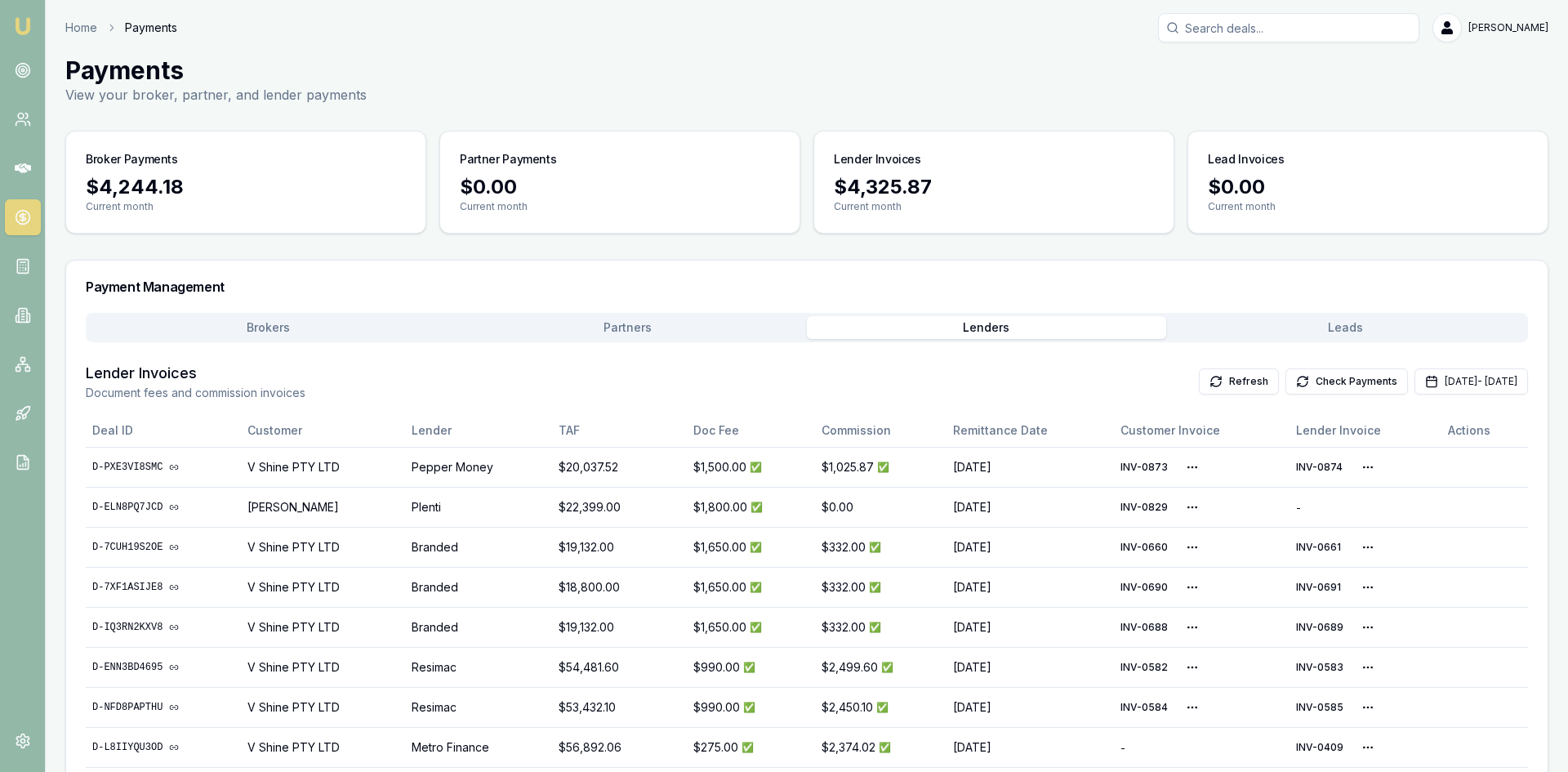
click at [1323, 210] on main "Payments View your broker, partner, and lender payments Broker Payments $4,244.…" at bounding box center [807, 466] width 1522 height 823
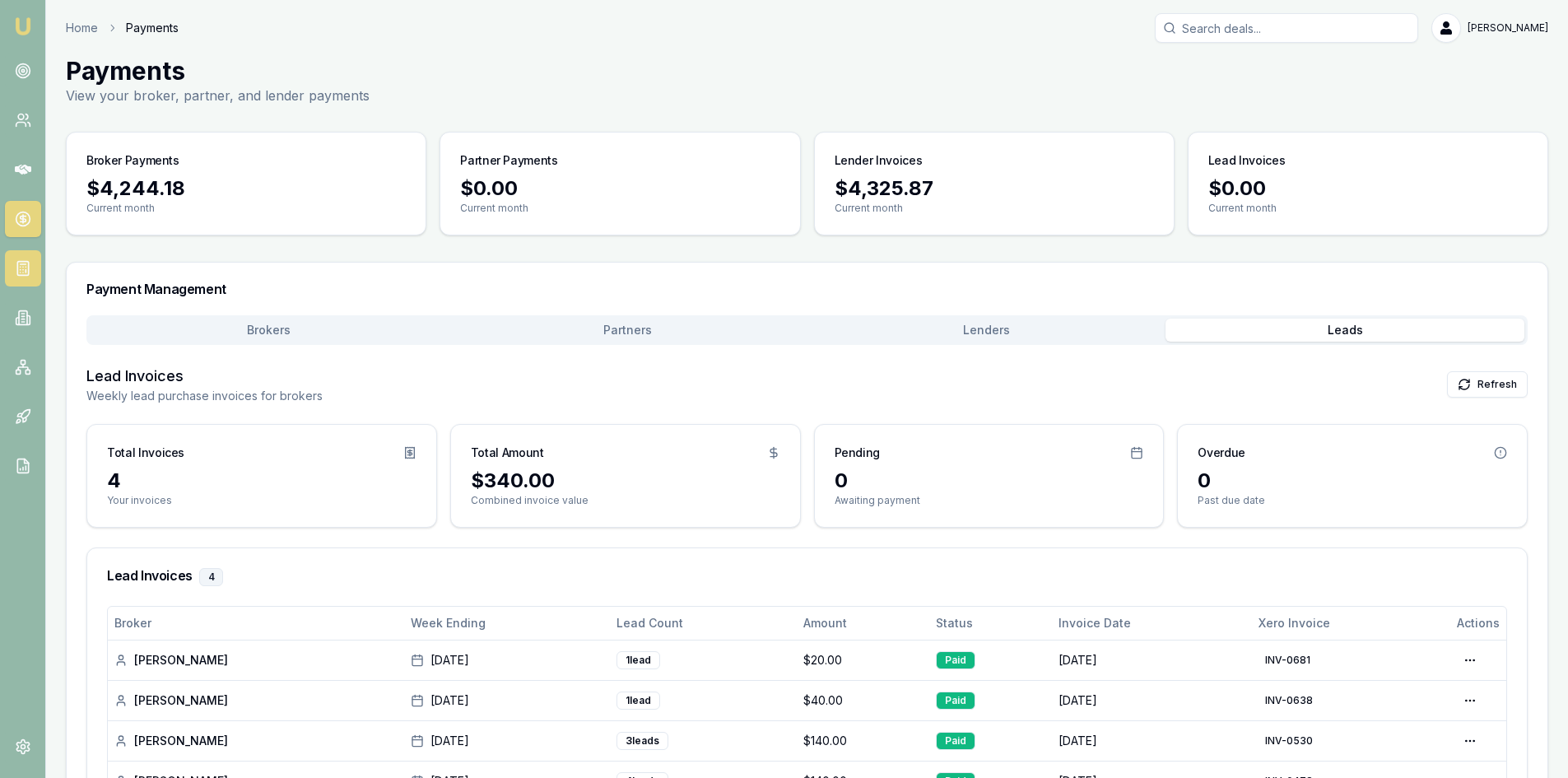
click at [28, 270] on rect at bounding box center [23, 269] width 11 height 14
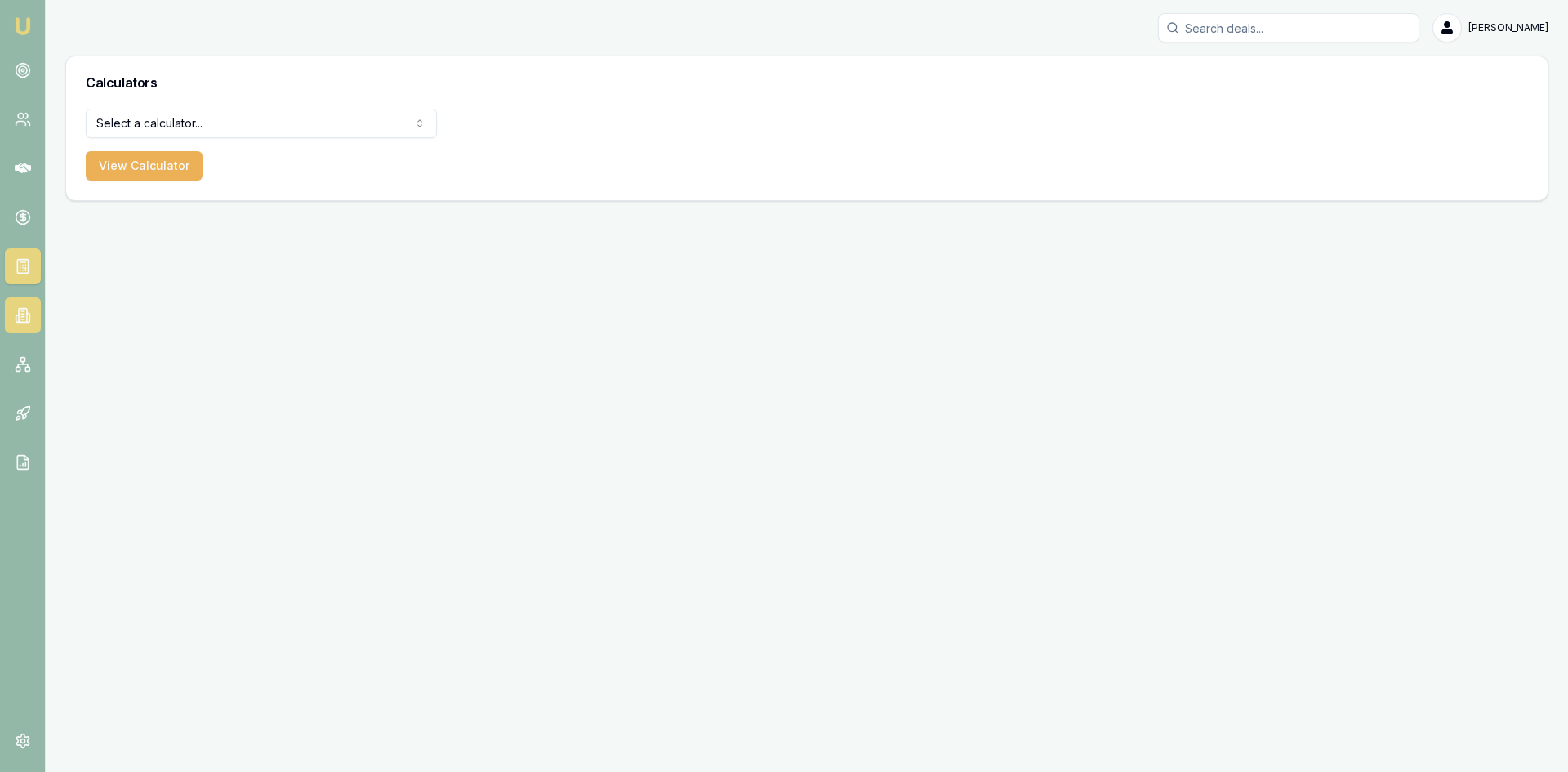
click at [23, 314] on icon at bounding box center [22, 314] width 2 height 0
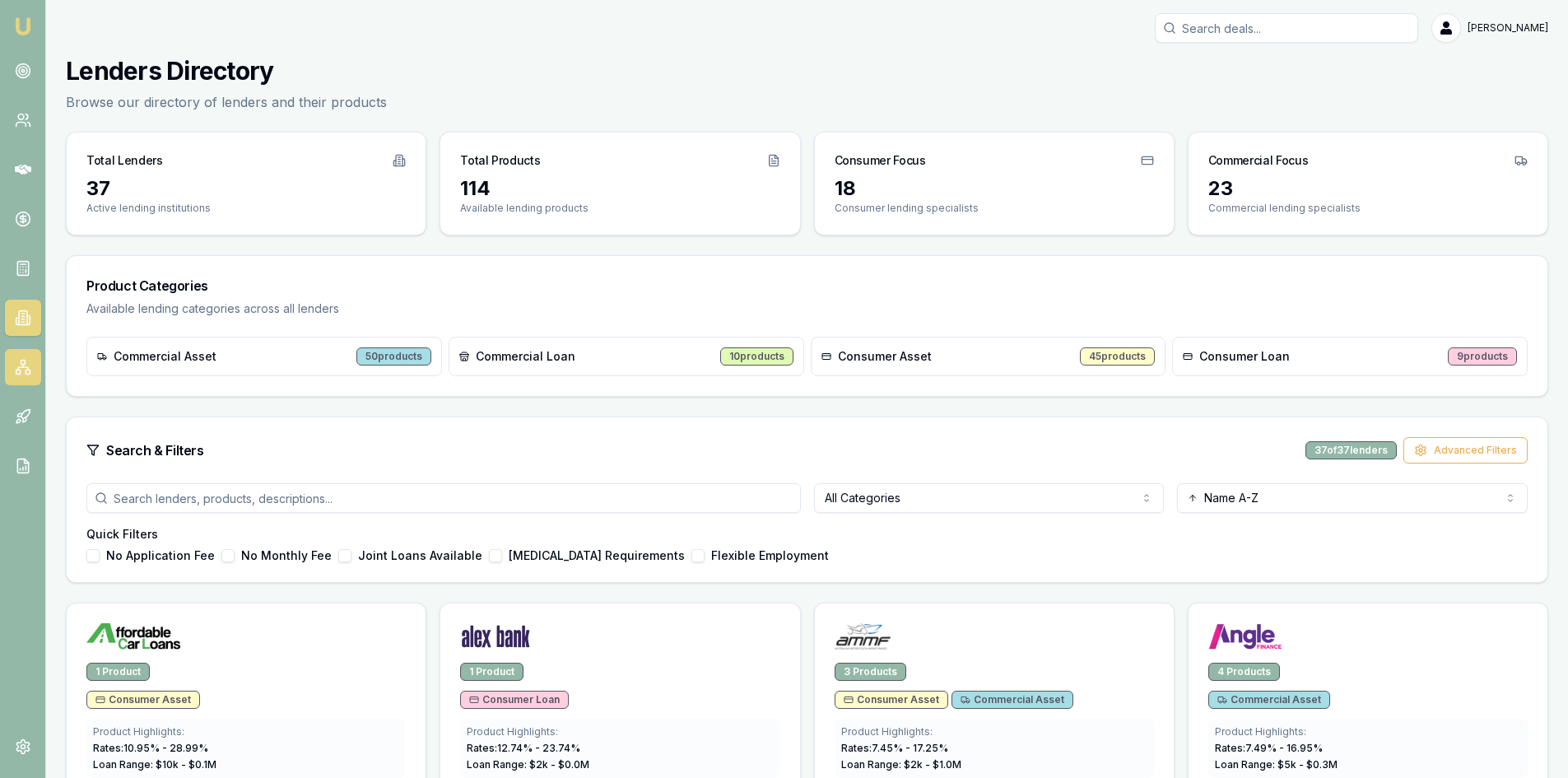
click at [23, 361] on rect at bounding box center [23, 362] width 4 height 4
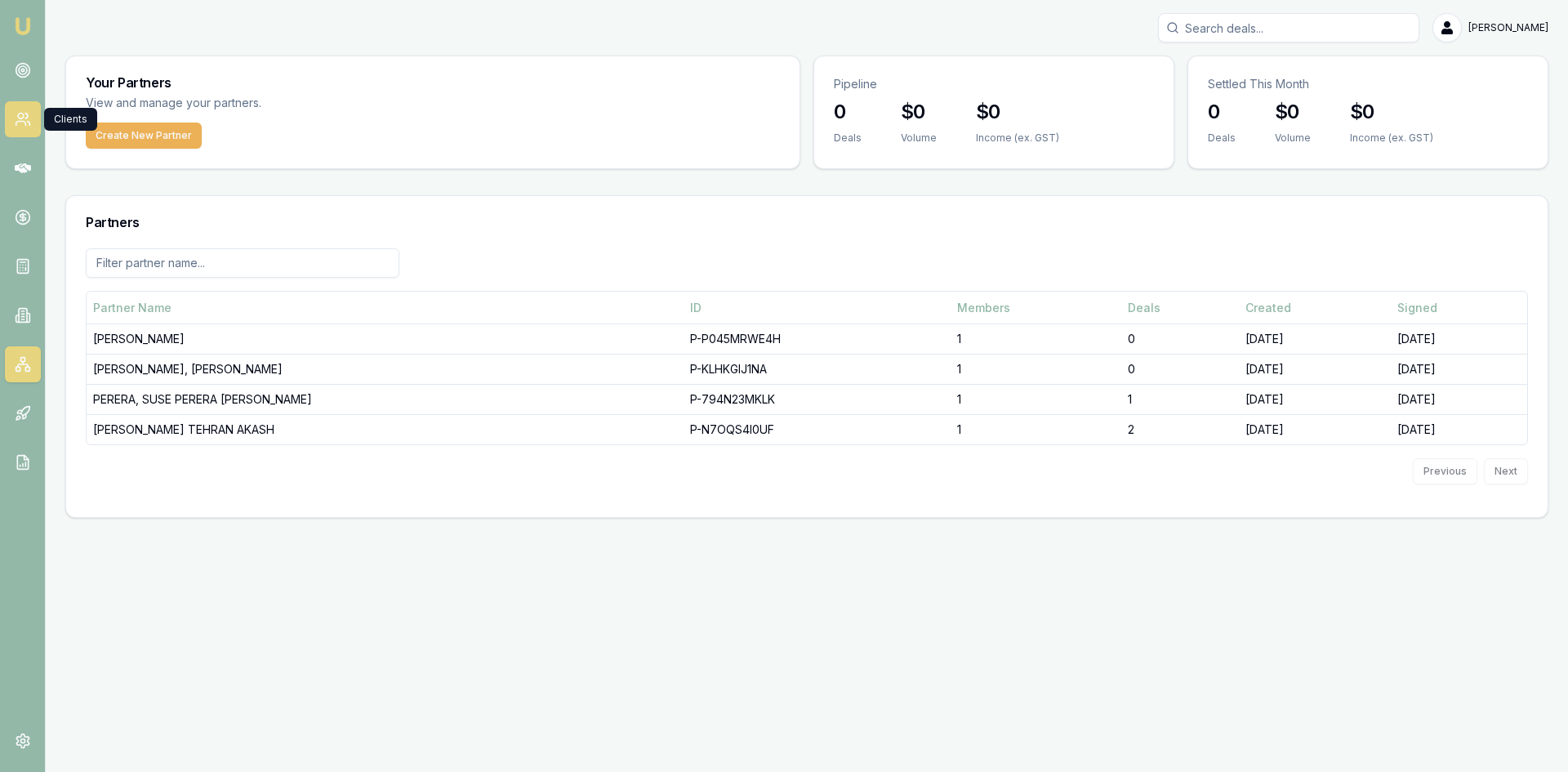
click at [22, 126] on icon at bounding box center [23, 119] width 17 height 17
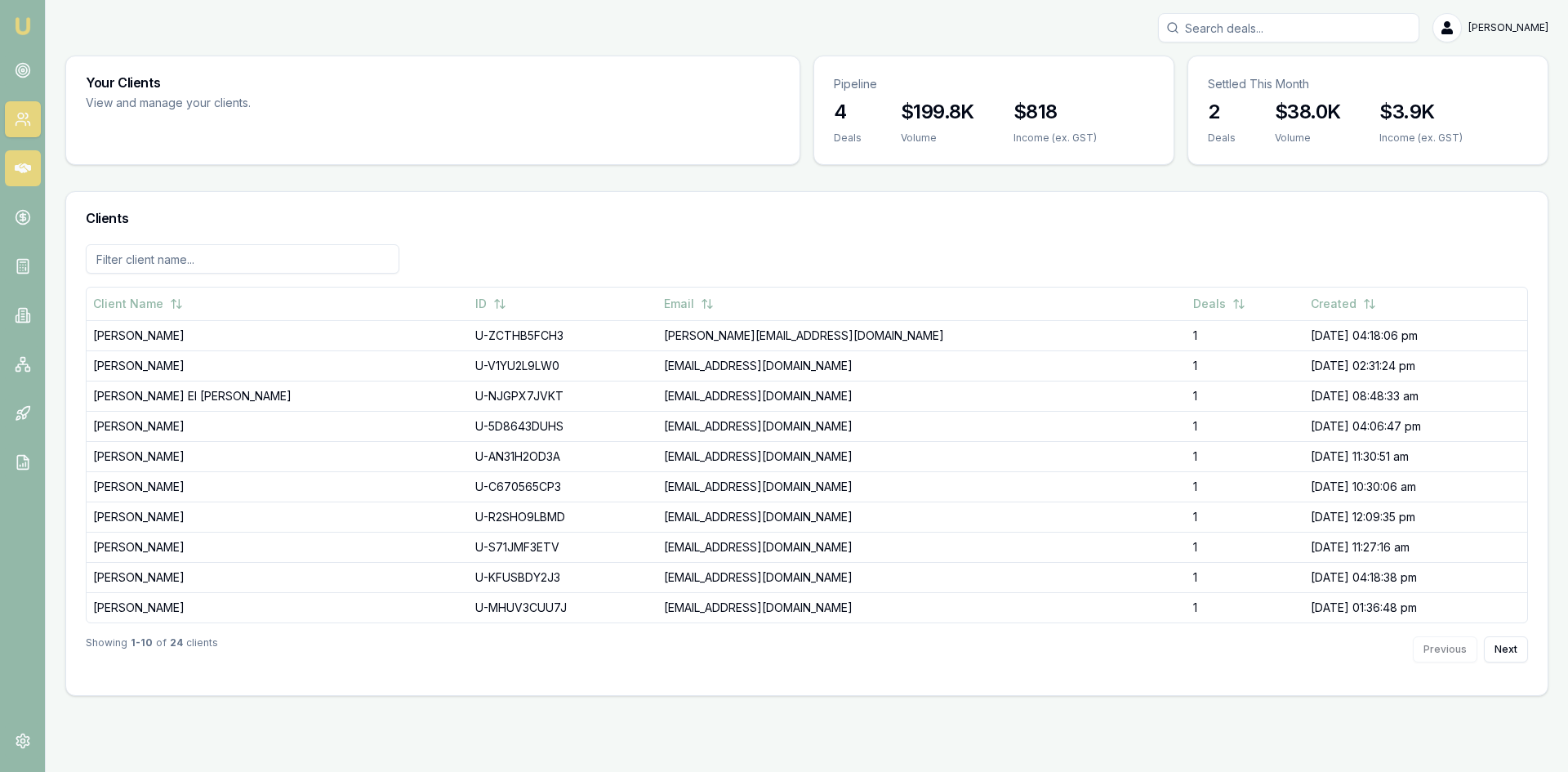
click at [10, 159] on link at bounding box center [22, 167] width 36 height 36
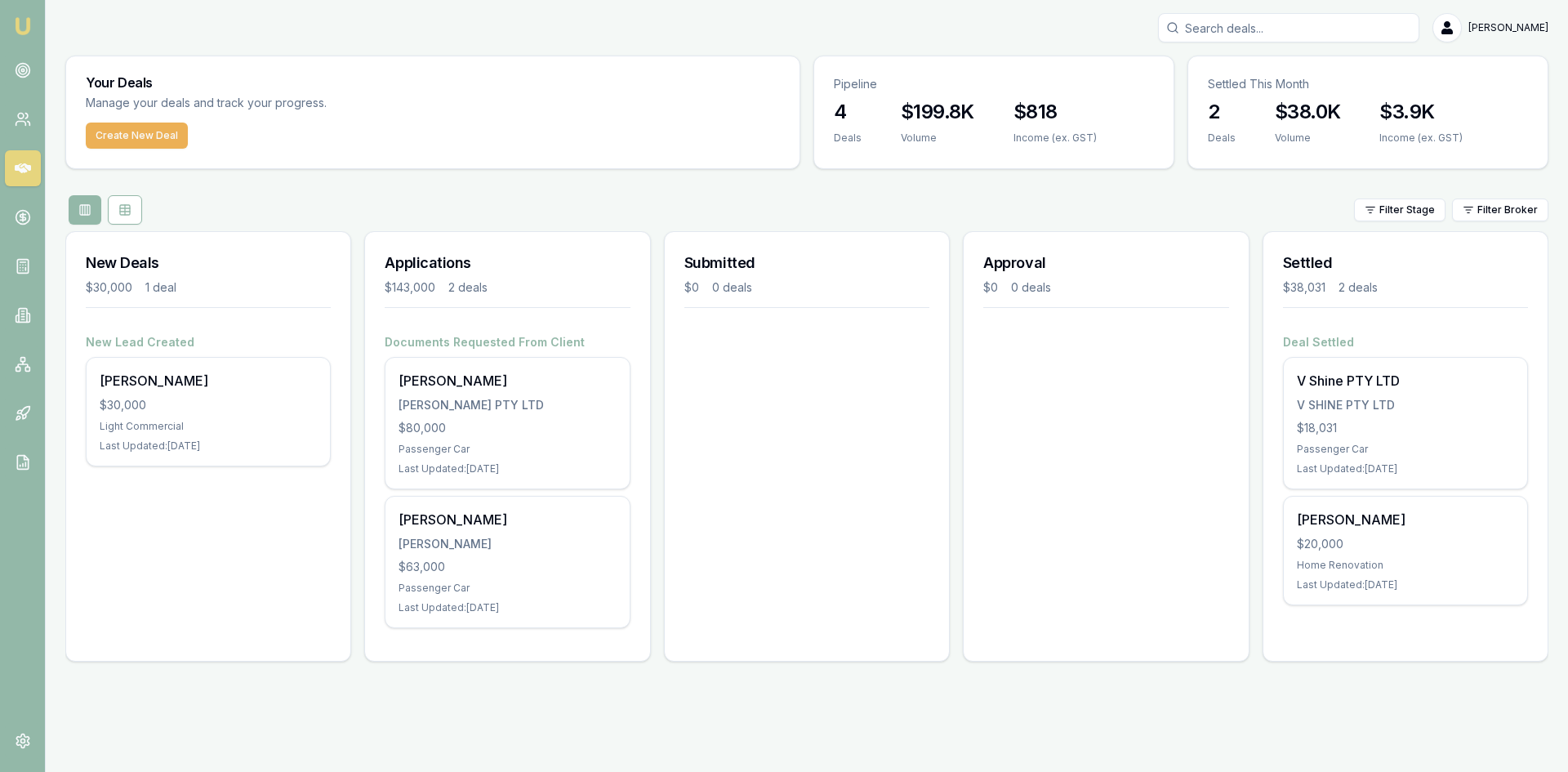
click at [465, 395] on div "Shoba Gangatharan AG LEKA PTY LTD $80,000 Passenger Car Last Updated: 5 days ago" at bounding box center [507, 423] width 244 height 131
